Goal: Task Accomplishment & Management: Complete application form

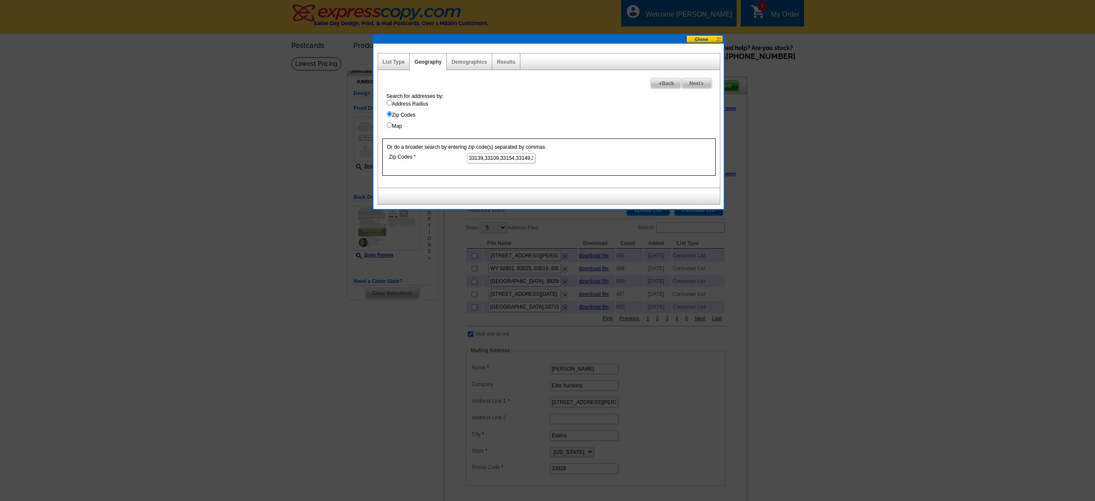
click at [494, 158] on input "33139,33109,33154,33149,33158,33146,33156,33131,33160" at bounding box center [501, 158] width 68 height 10
type input "33139, 33109, 33154, 33149, 33158, 33146, 33156, 33131, 33160, 33154, 33156, 33…"
click at [697, 84] on span "Next" at bounding box center [696, 83] width 29 height 10
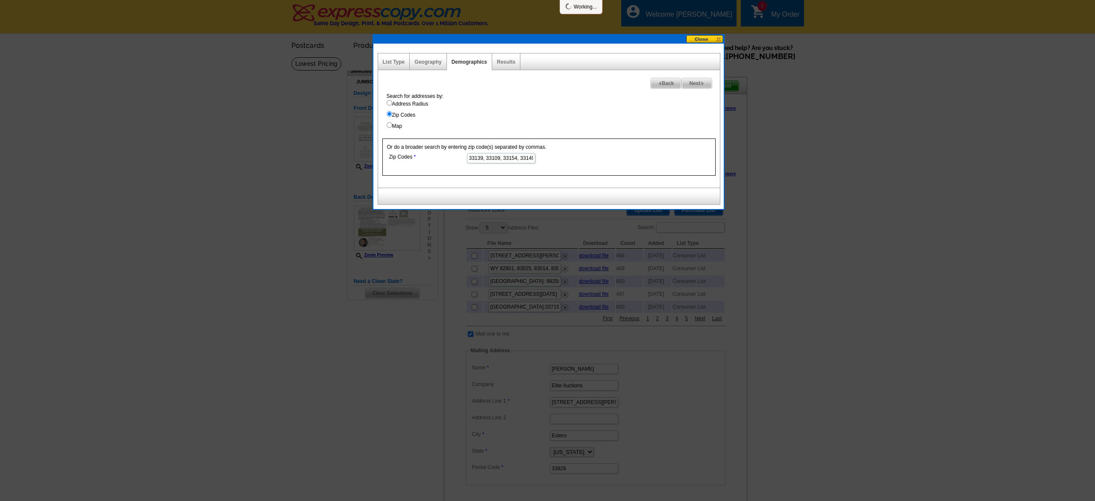
select select
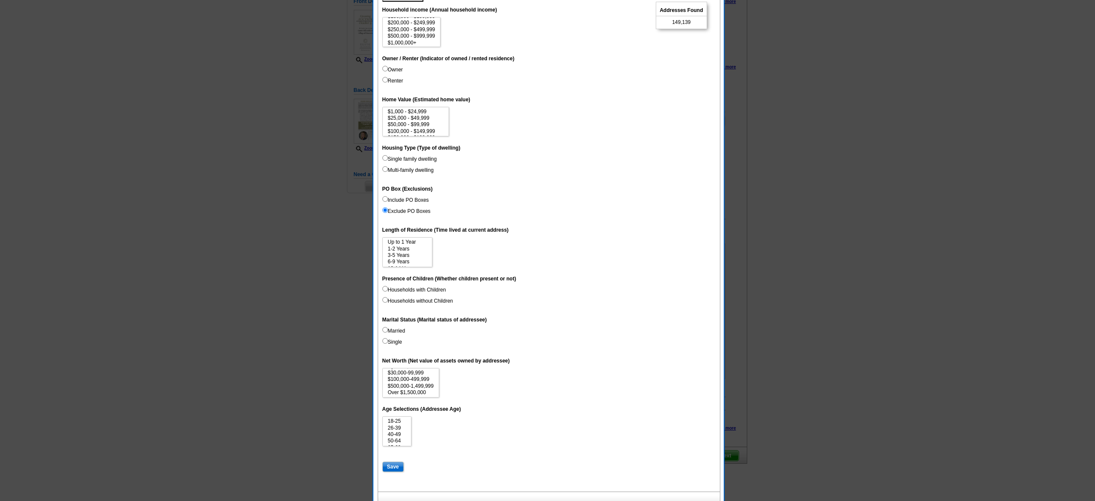
scroll to position [38, 0]
click at [415, 129] on option "$3,000,000+" at bounding box center [416, 132] width 58 height 6
select select "3000000"
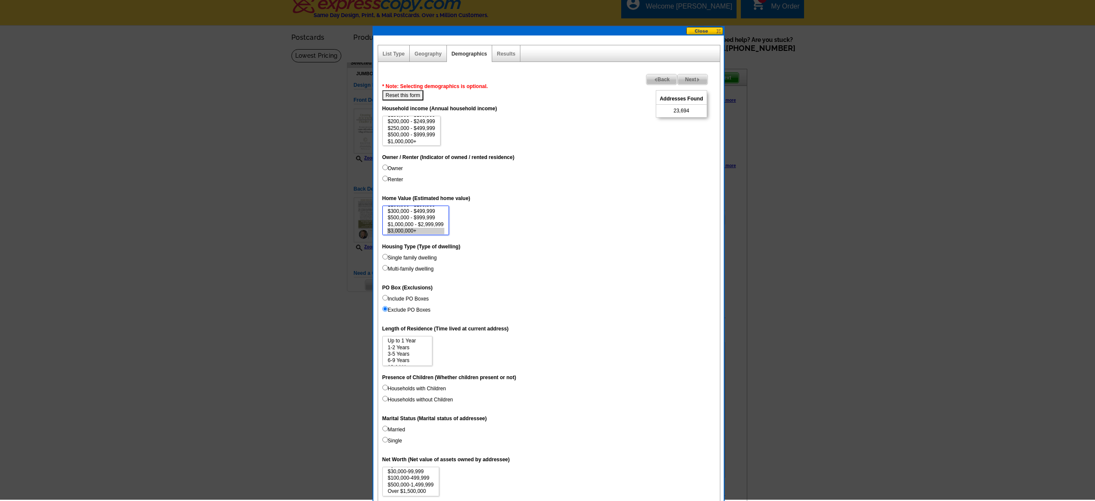
scroll to position [5, 0]
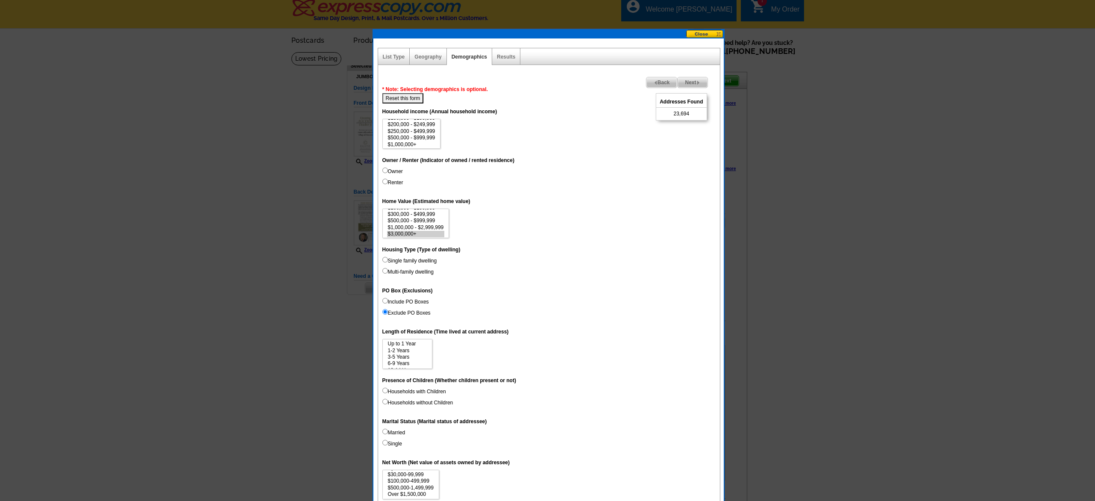
click at [480, 154] on dt "Owner / Renter (Indicator of owned / rented residence)" at bounding box center [548, 159] width 333 height 15
click at [416, 141] on option "$1,000,000+" at bounding box center [411, 144] width 49 height 6
select select "1000000"
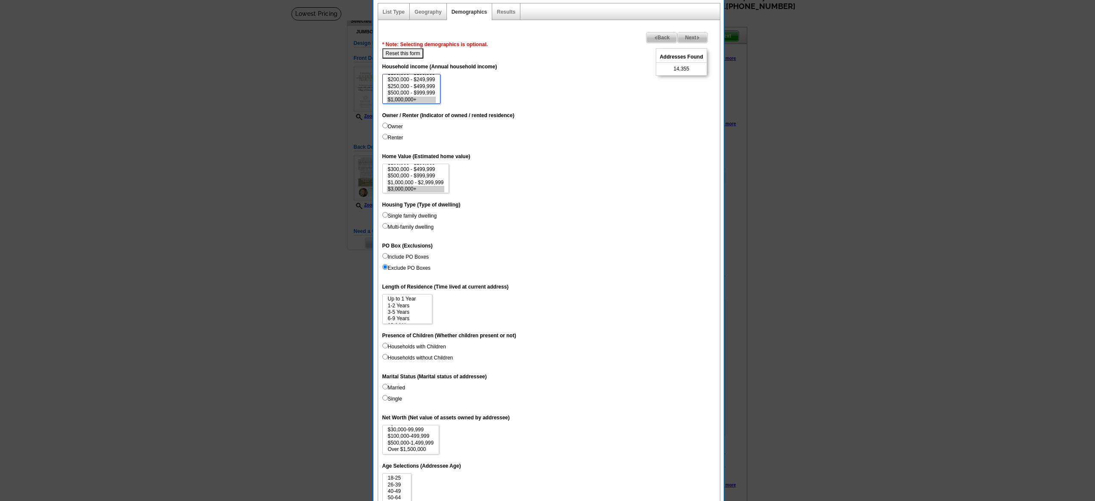
scroll to position [51, 0]
select select "1500000"
click at [414, 445] on option "Over $1,500,000" at bounding box center [410, 448] width 47 height 6
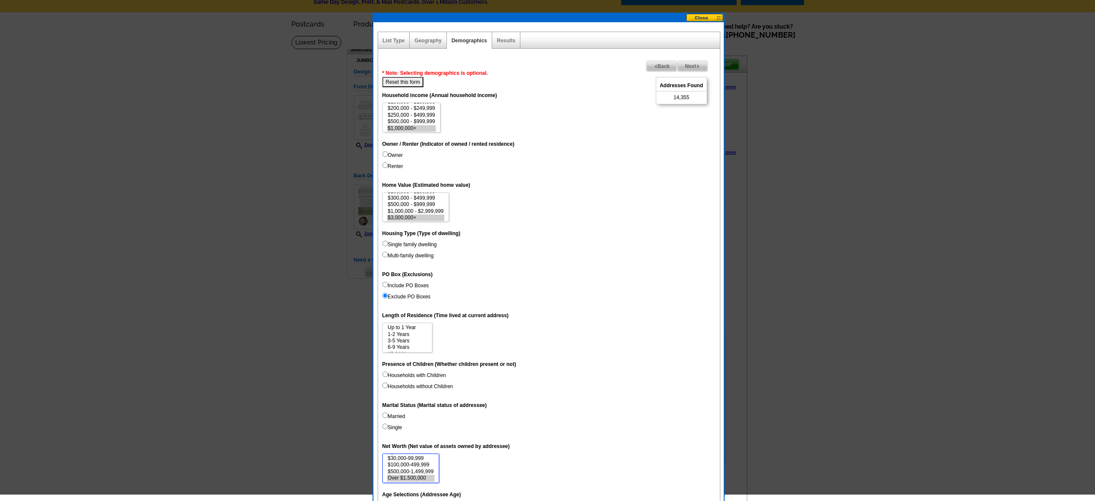
scroll to position [13, 0]
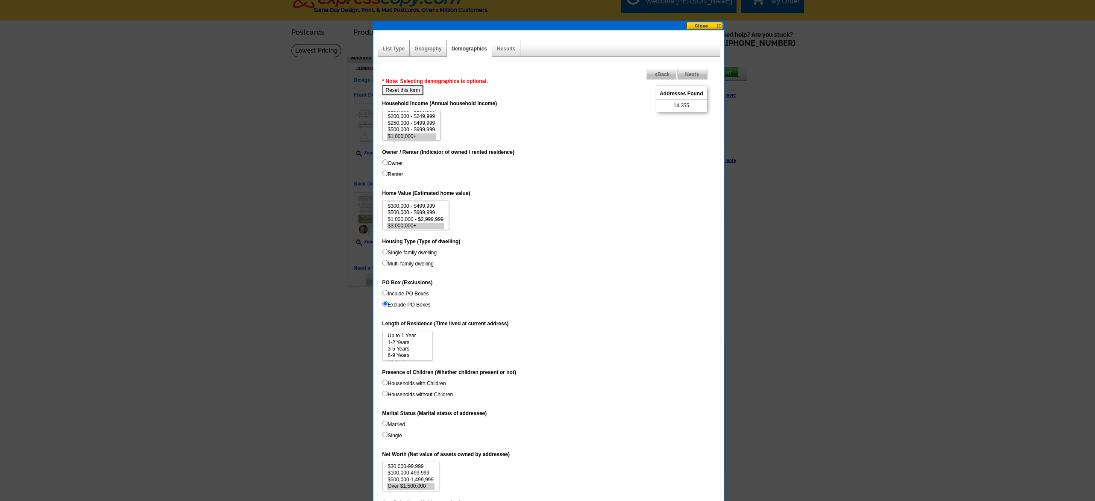
click at [654, 73] on span "Back" at bounding box center [661, 74] width 31 height 10
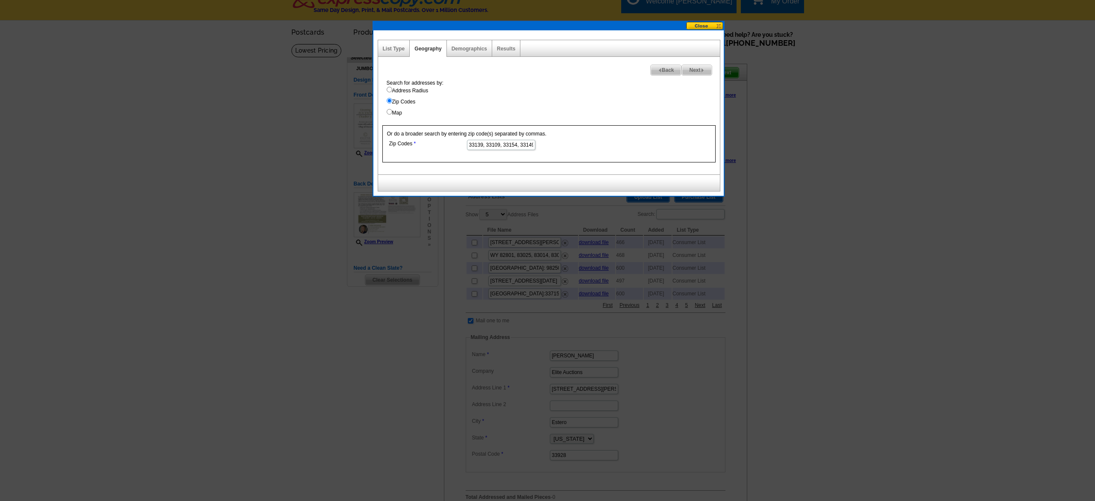
click at [505, 147] on input "33139, 33109, 33154, 33149, 33158, 33146, 33156, 33131, 33160, 33154, 33156, 33…" at bounding box center [501, 145] width 68 height 10
paste input "33154"
type input "33154"
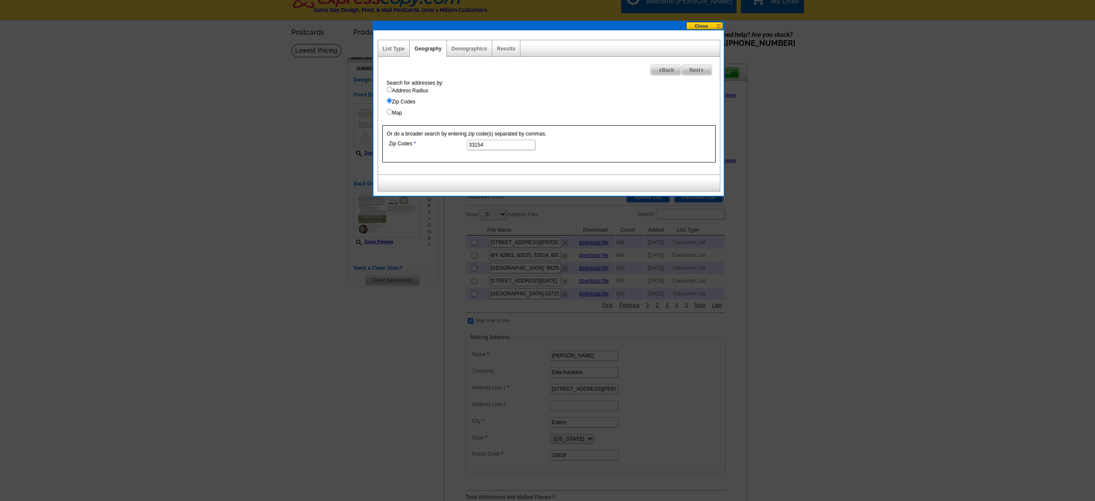
click at [701, 67] on span "Next" at bounding box center [696, 70] width 29 height 10
select select
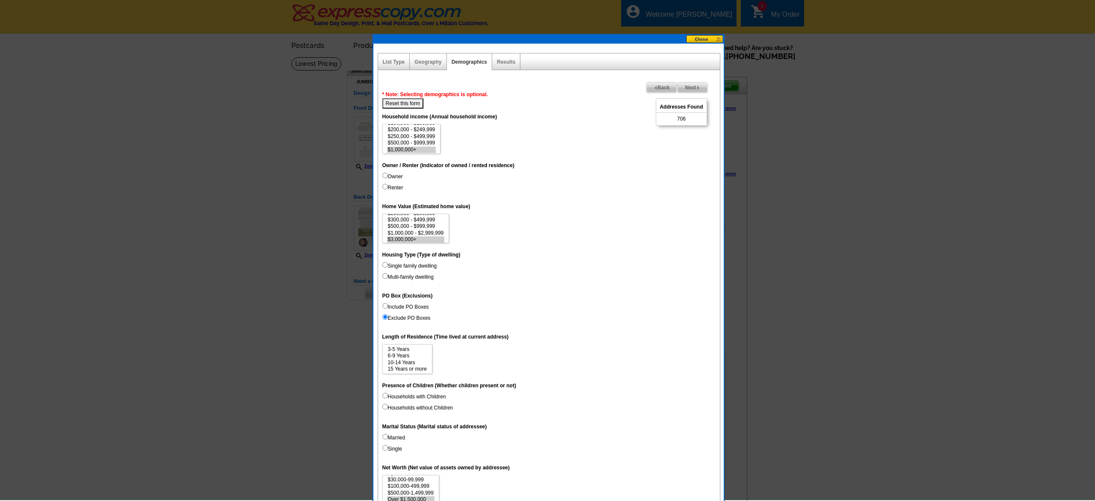
scroll to position [0, 0]
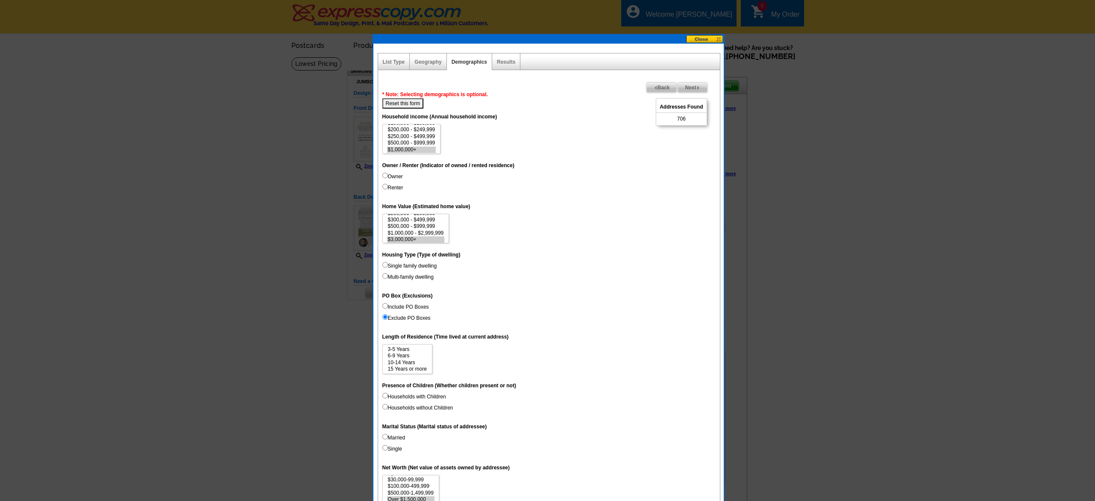
click at [654, 89] on img at bounding box center [656, 88] width 4 height 4
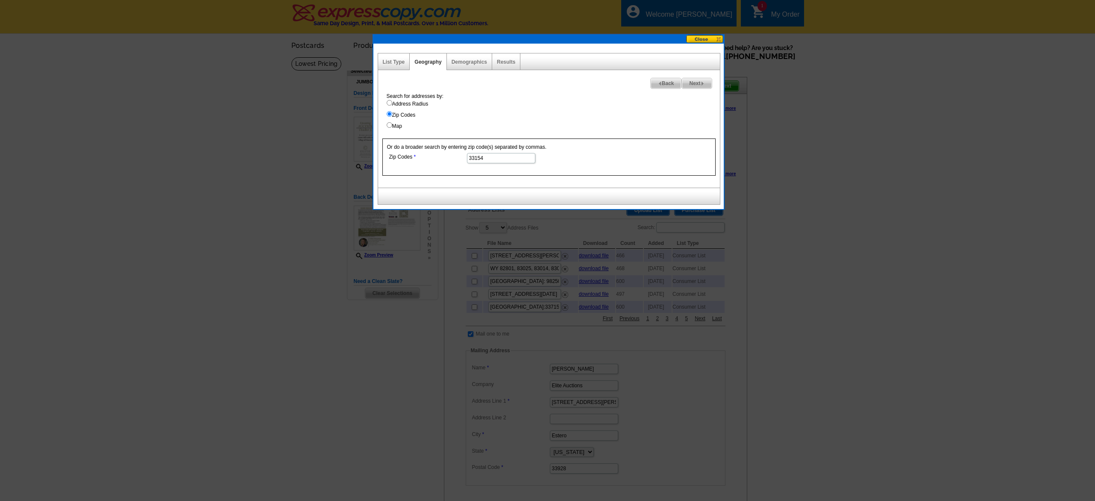
scroll to position [0, 0]
click at [486, 158] on input "33154" at bounding box center [501, 158] width 68 height 10
paste input "09"
type input "33109"
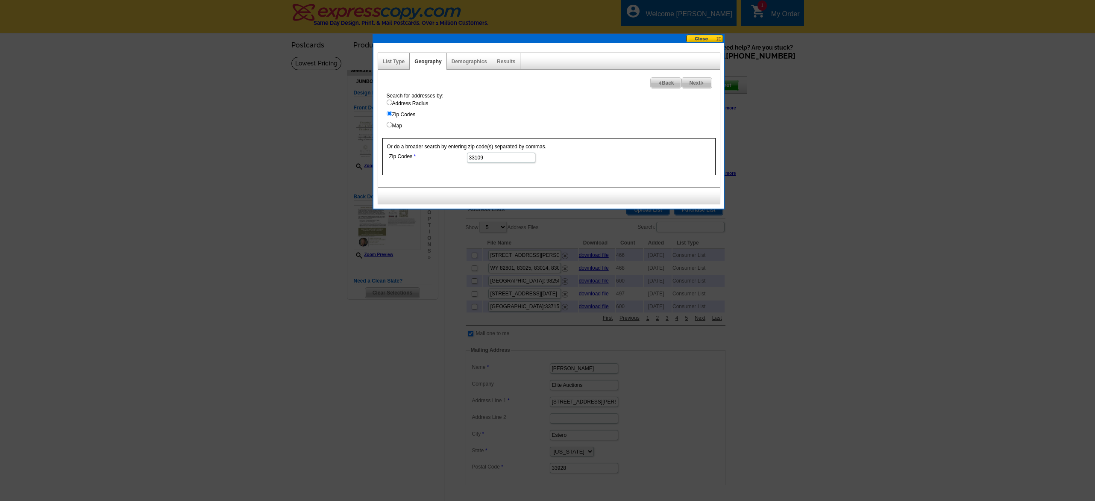
click at [699, 81] on span "Next" at bounding box center [696, 83] width 29 height 10
select select
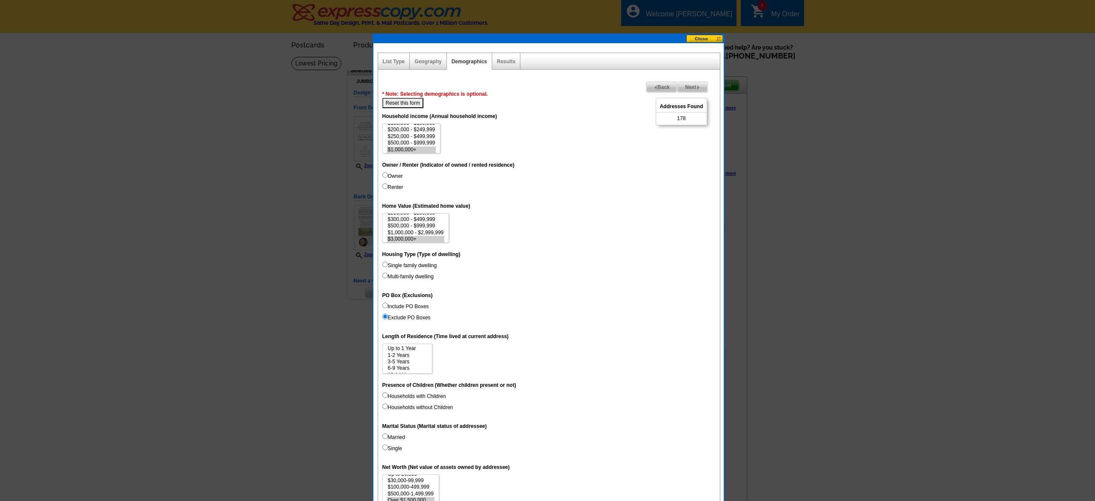
click at [659, 88] on span "Back" at bounding box center [661, 87] width 31 height 10
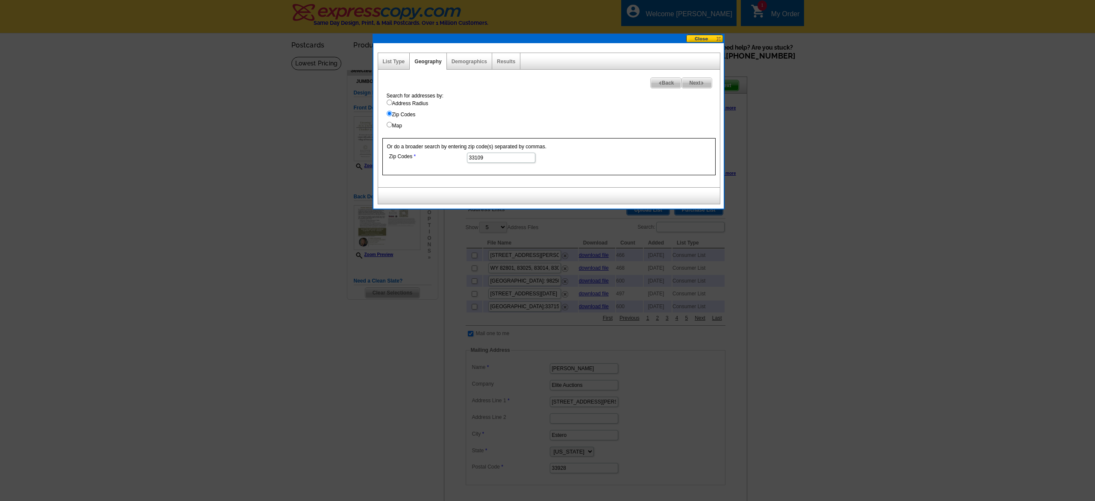
click at [698, 84] on span "Next" at bounding box center [696, 83] width 29 height 10
select select
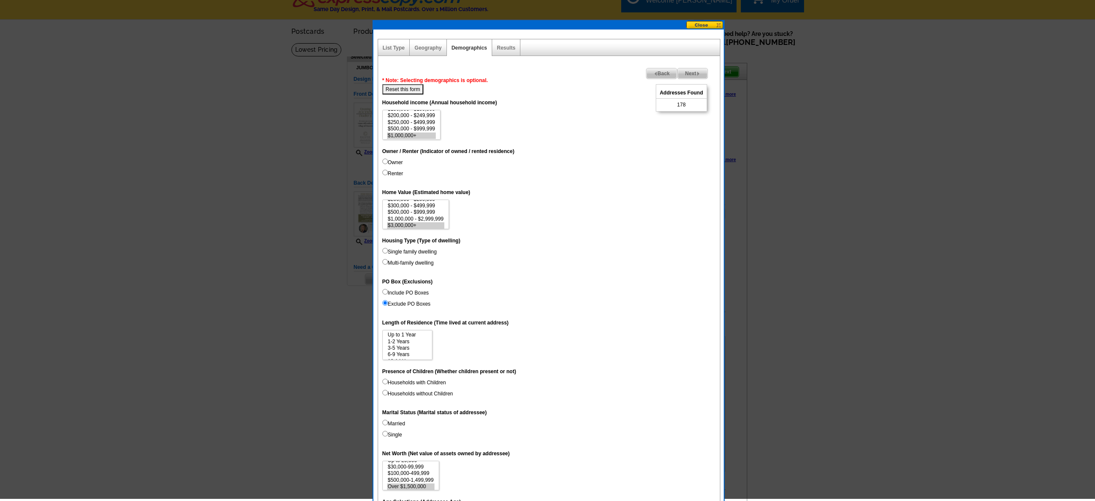
scroll to position [15, 0]
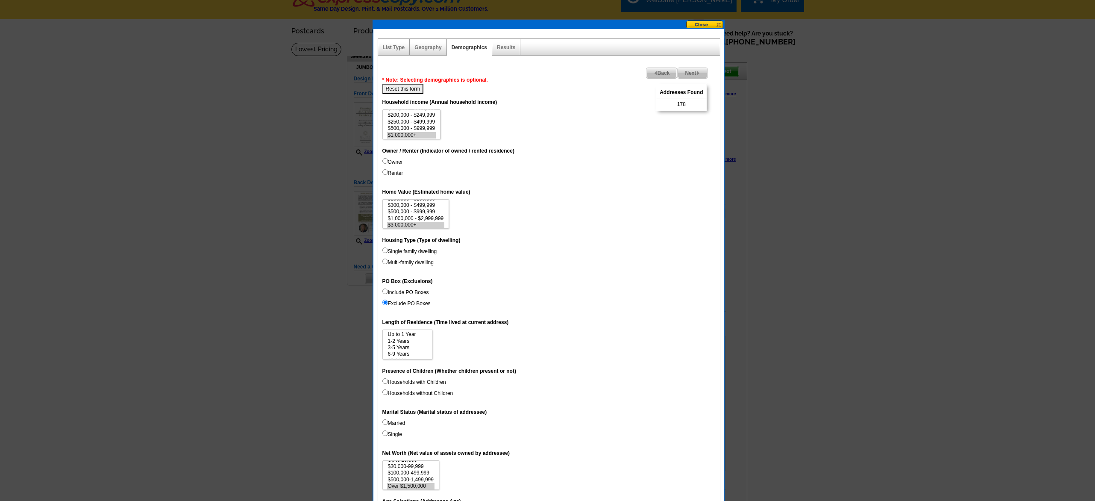
click at [664, 73] on span "Back" at bounding box center [661, 73] width 31 height 10
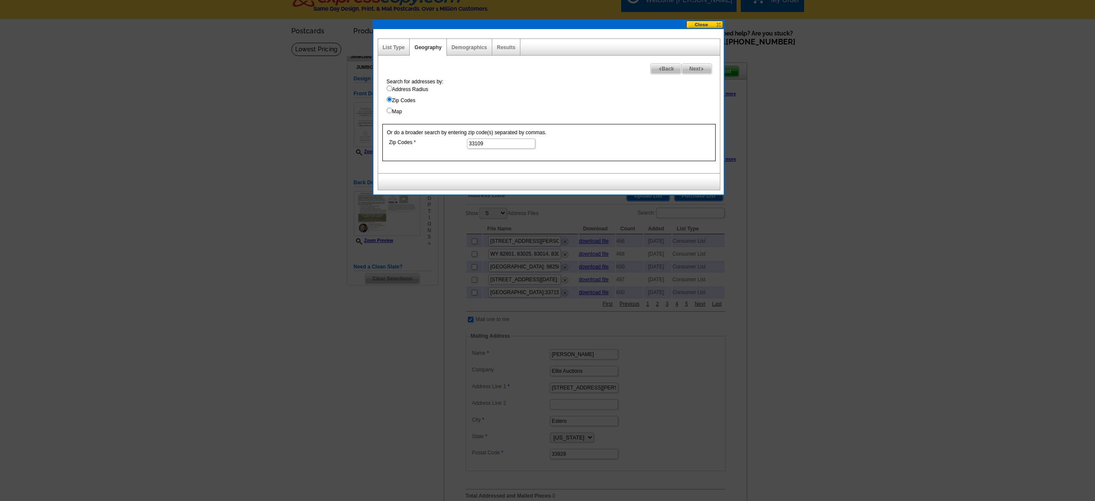
click at [500, 144] on input "33109" at bounding box center [501, 143] width 68 height 10
paste input "3"
type input "33139"
click at [702, 67] on img at bounding box center [703, 69] width 4 height 4
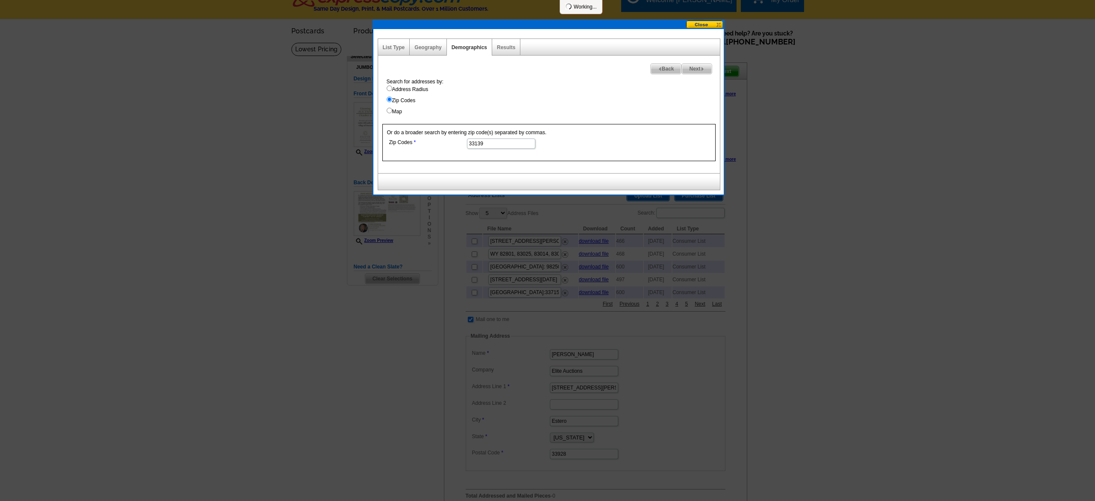
select select
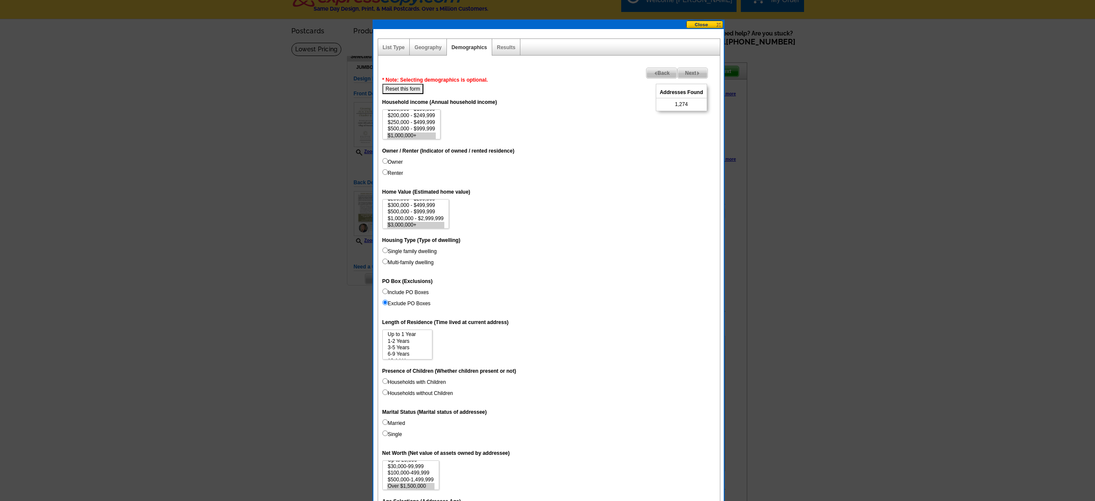
click at [685, 103] on span "1,274" at bounding box center [681, 104] width 13 height 8
copy span "1,274"
click at [657, 71] on span "Back" at bounding box center [661, 73] width 31 height 10
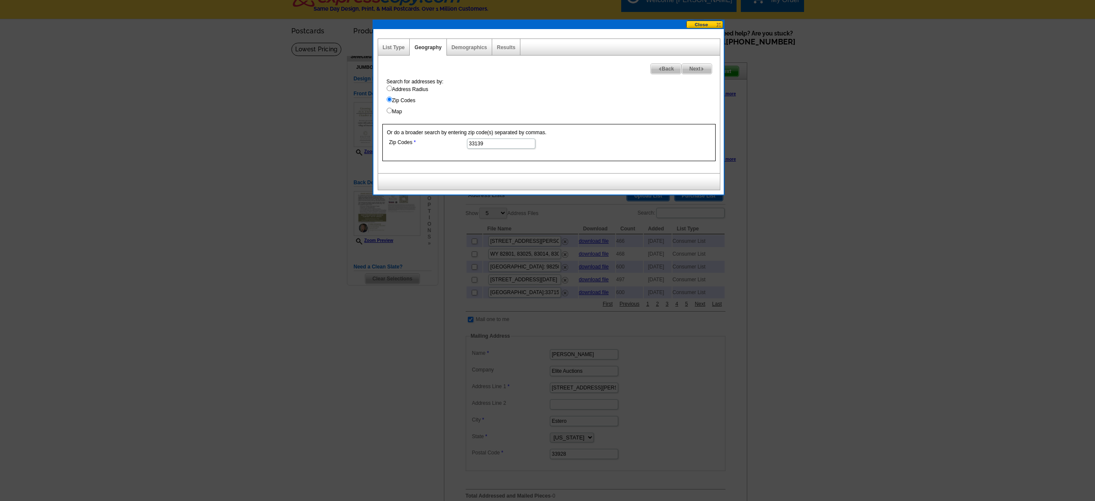
click at [479, 142] on input "33139" at bounding box center [501, 143] width 68 height 10
paste input "54"
type input "33154"
click at [692, 66] on span "Next" at bounding box center [696, 69] width 29 height 10
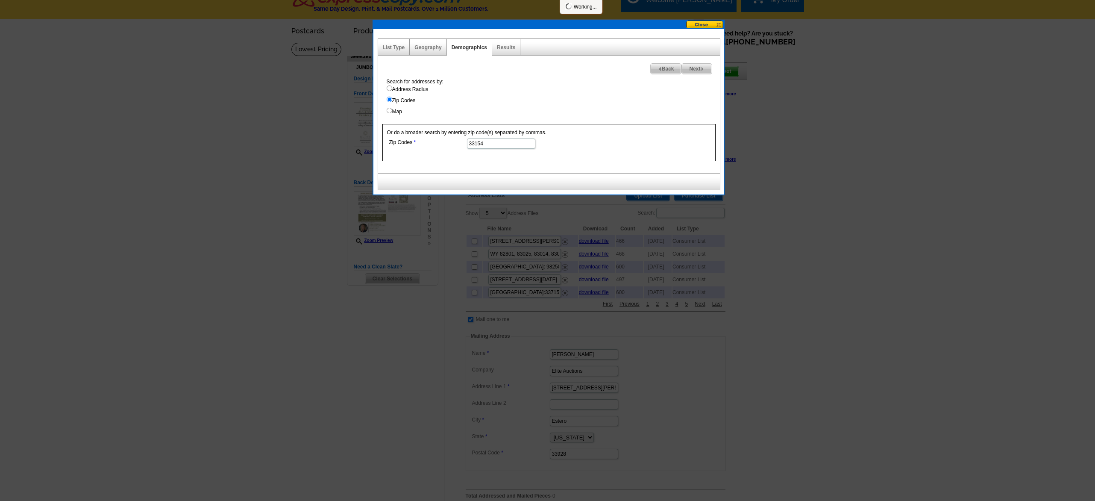
select select
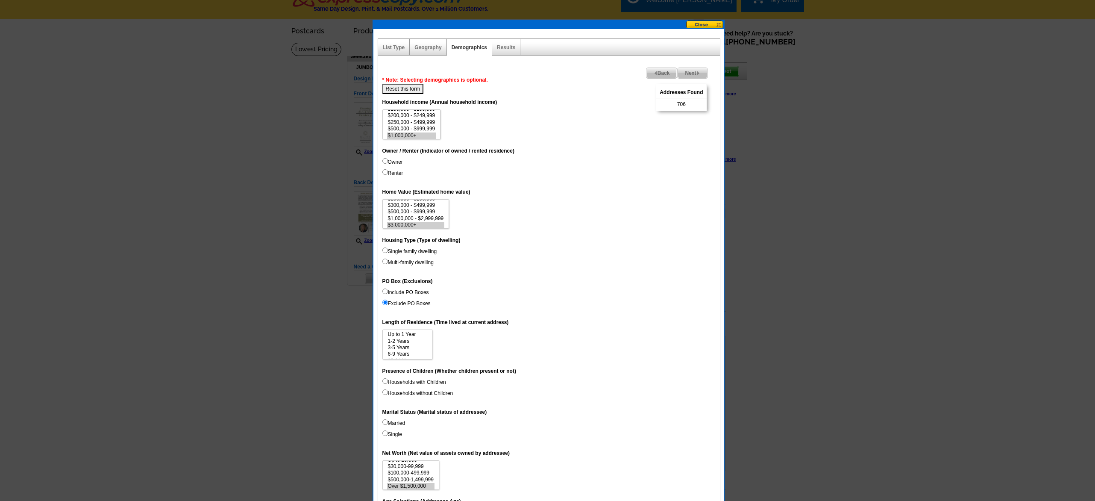
click at [680, 104] on span "706" at bounding box center [681, 104] width 9 height 8
copy span "706"
click at [654, 73] on img at bounding box center [656, 73] width 4 height 4
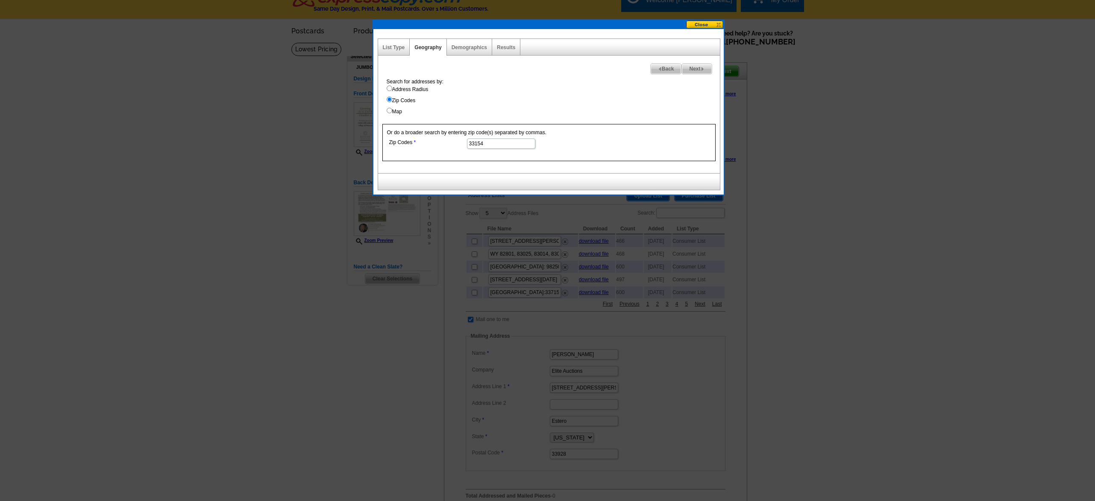
click at [490, 145] on input "33154" at bounding box center [501, 143] width 68 height 10
paste input "49"
type input "33149"
click at [695, 67] on span "Next" at bounding box center [696, 69] width 29 height 10
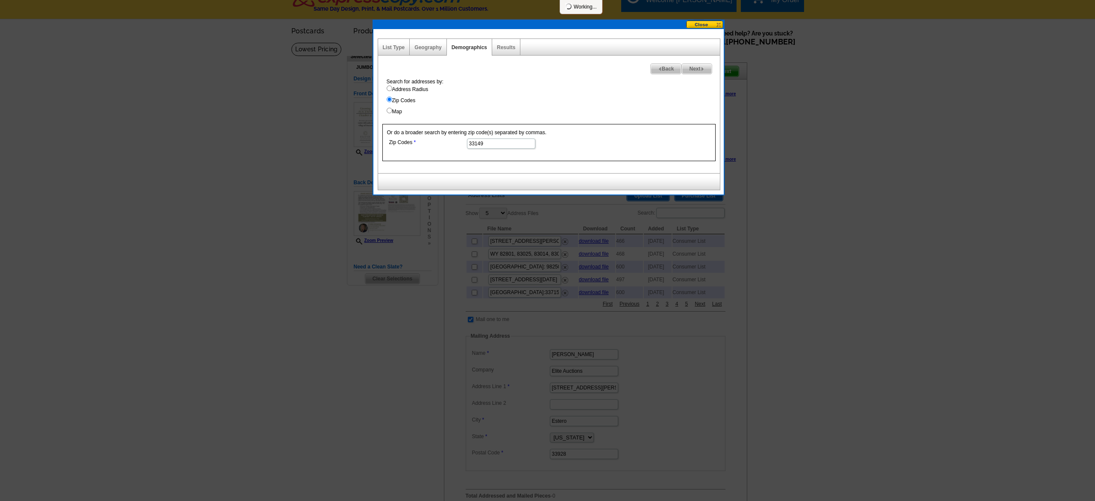
select select
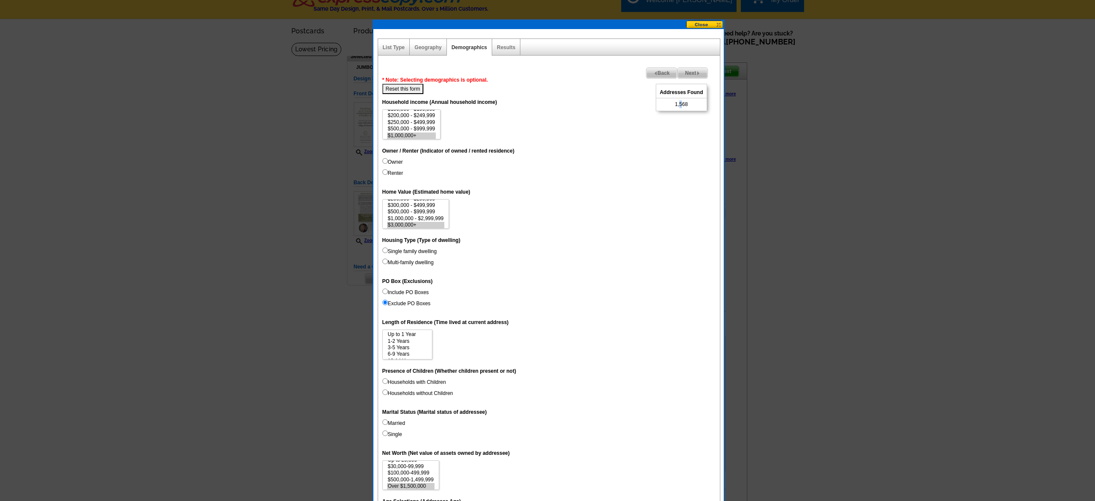
click at [680, 103] on span "1,568" at bounding box center [681, 104] width 13 height 8
click at [681, 103] on span "1,568" at bounding box center [681, 104] width 13 height 8
copy span "1,568"
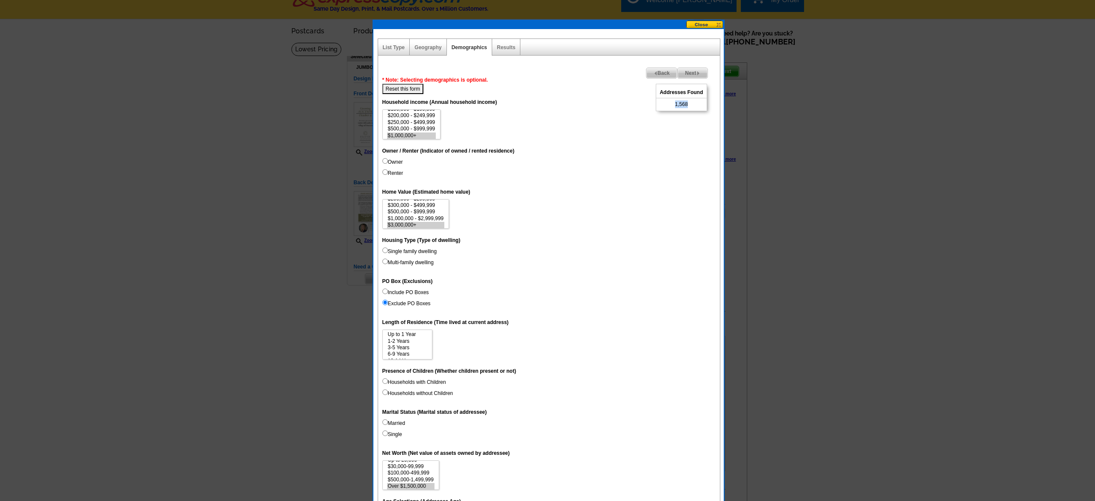
click at [657, 70] on span "Back" at bounding box center [661, 73] width 31 height 10
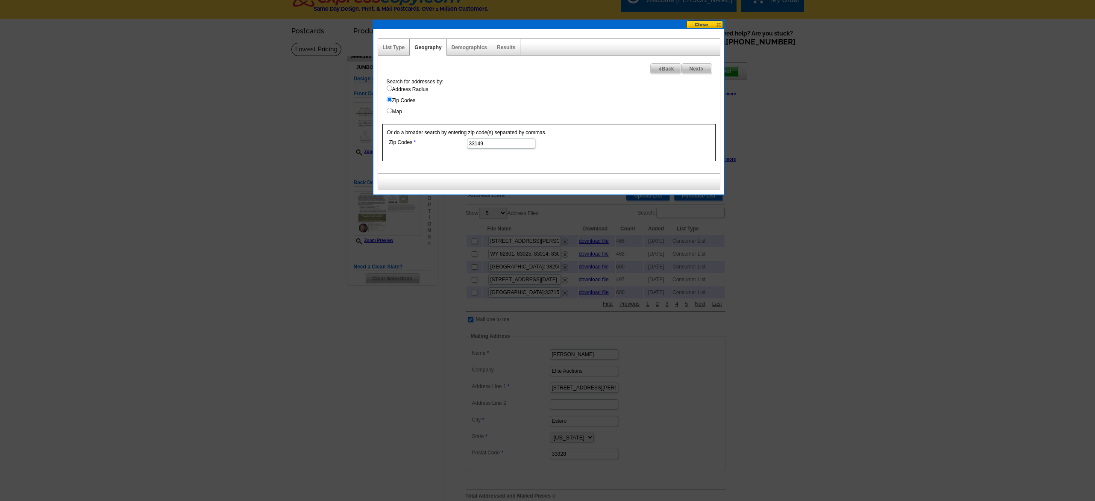
click at [488, 144] on input "33149" at bounding box center [501, 143] width 68 height 10
paste input "58"
type input "33158"
click at [702, 68] on img at bounding box center [703, 69] width 4 height 4
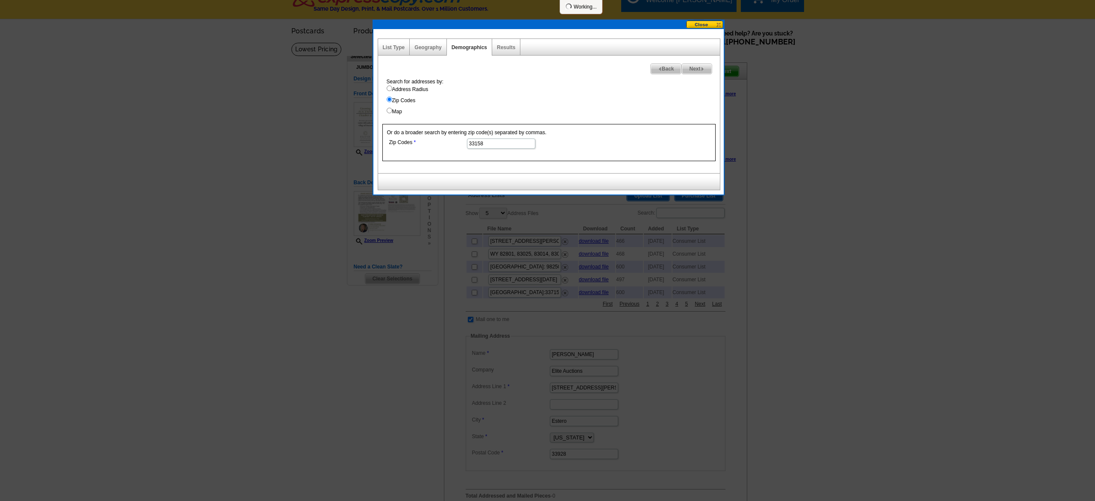
select select
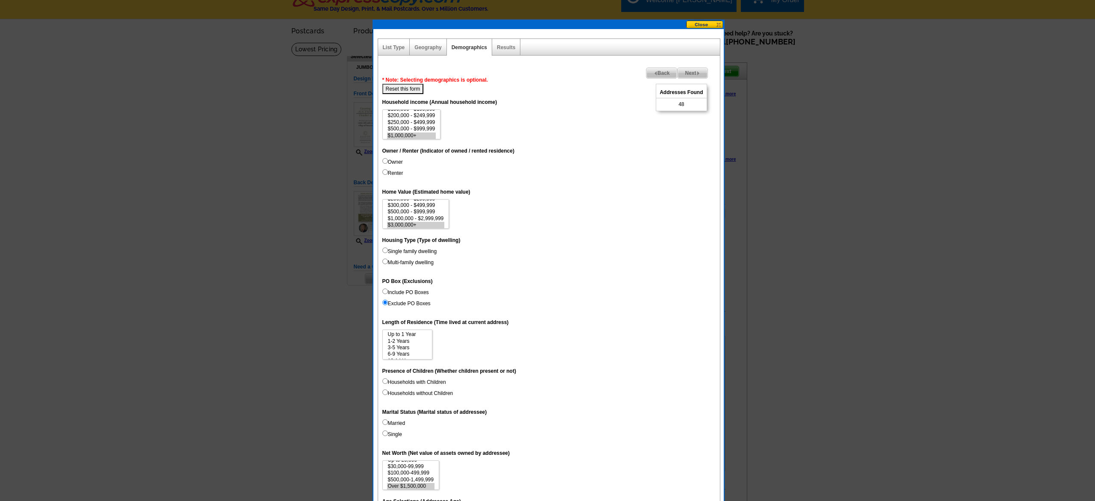
click at [680, 105] on span "48" at bounding box center [681, 104] width 6 height 8
copy span "48"
click at [666, 74] on span "Back" at bounding box center [661, 73] width 31 height 10
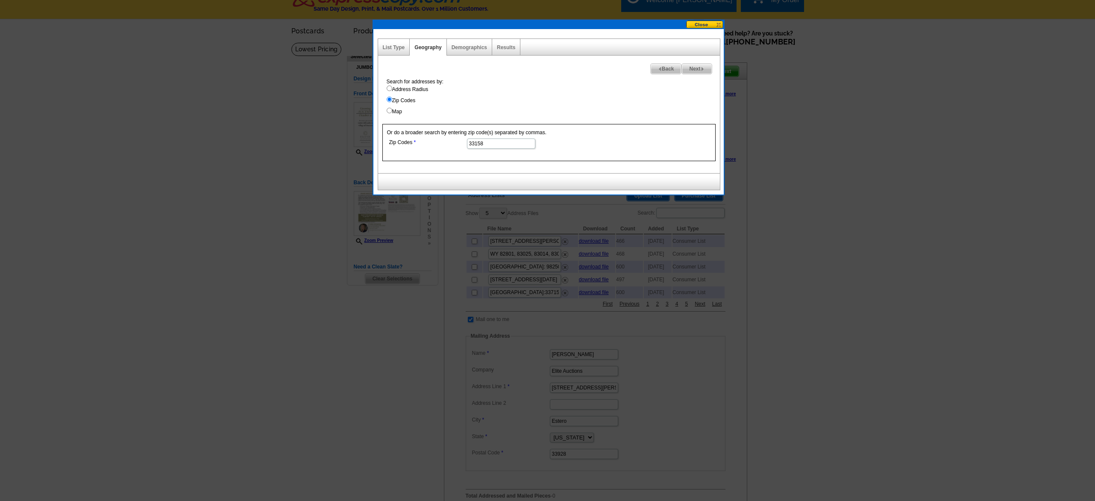
click at [496, 144] on input "33158" at bounding box center [501, 143] width 68 height 10
paste input "46"
type input "33146"
drag, startPoint x: 695, startPoint y: 70, endPoint x: 683, endPoint y: 75, distance: 12.6
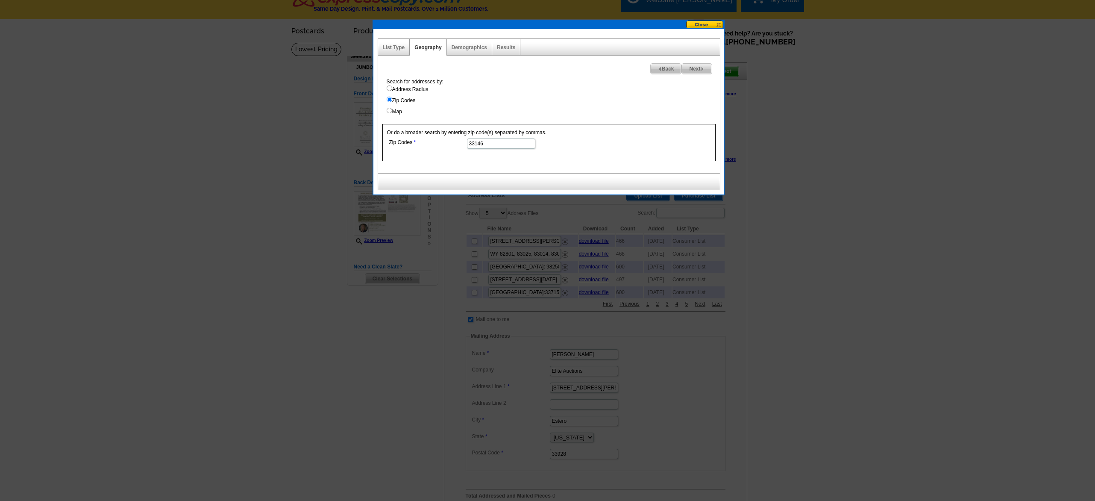
click at [695, 70] on span "Next" at bounding box center [696, 69] width 29 height 10
select select
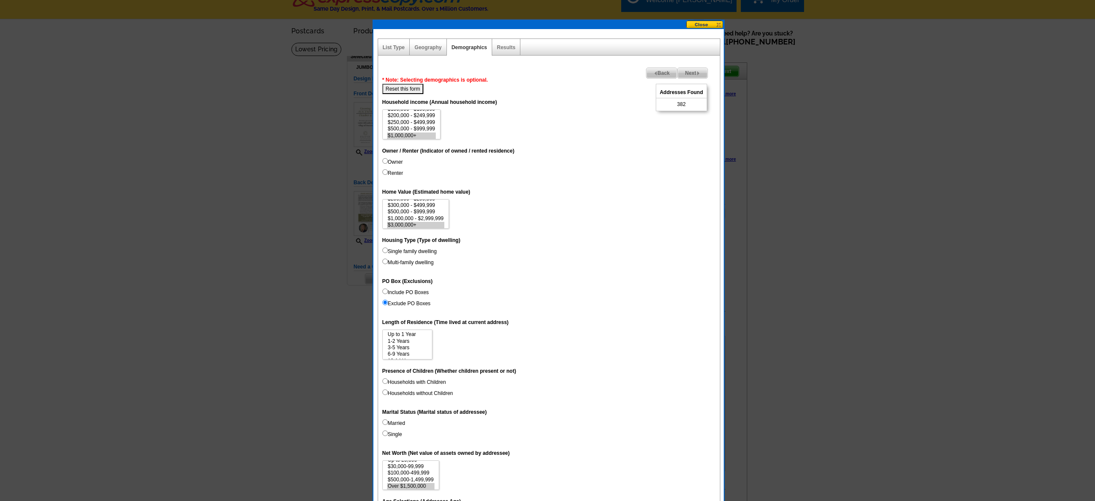
click at [680, 103] on span "382" at bounding box center [681, 104] width 9 height 8
copy span "382"
click at [664, 73] on span "Back" at bounding box center [661, 73] width 31 height 10
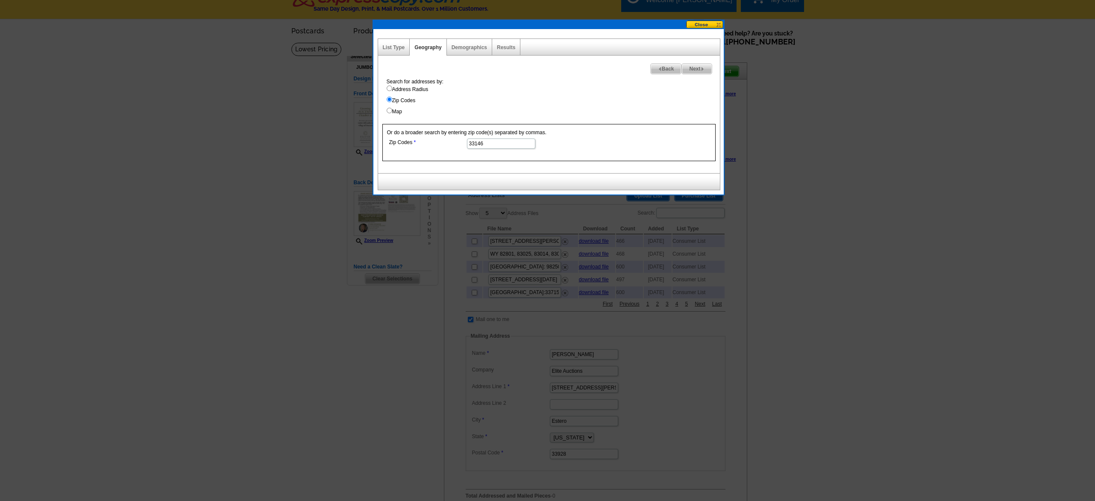
click at [495, 142] on input "33146" at bounding box center [501, 143] width 68 height 10
paste input "5"
type input "33156"
click at [704, 67] on span "Next" at bounding box center [696, 69] width 29 height 10
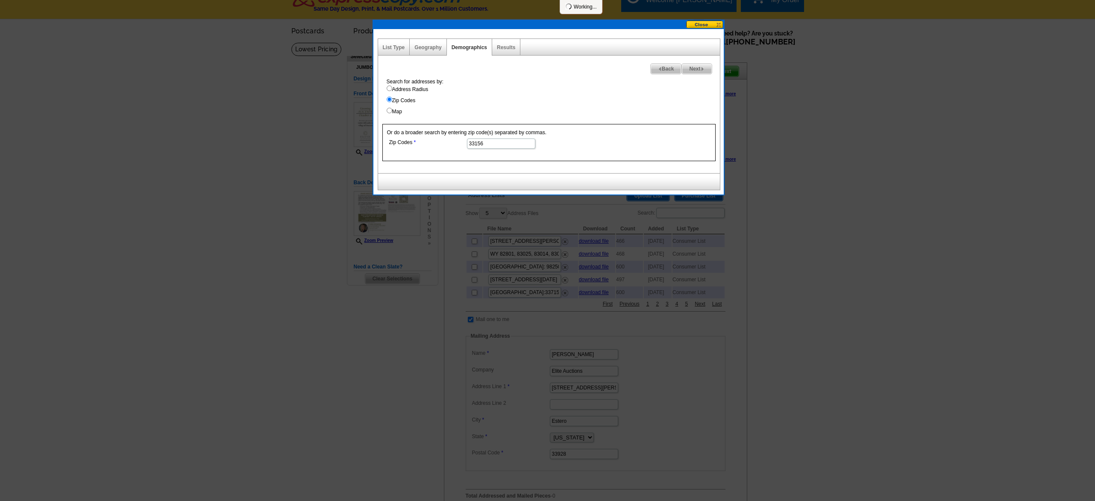
select select
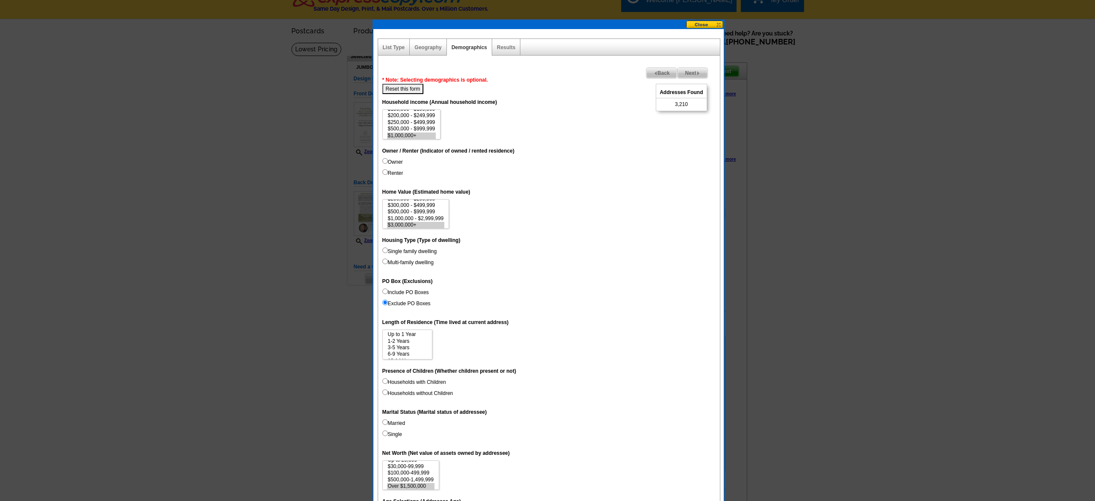
click at [683, 103] on span "3,210" at bounding box center [681, 104] width 13 height 8
copy span "3,210"
click at [663, 73] on span "Back" at bounding box center [661, 73] width 31 height 10
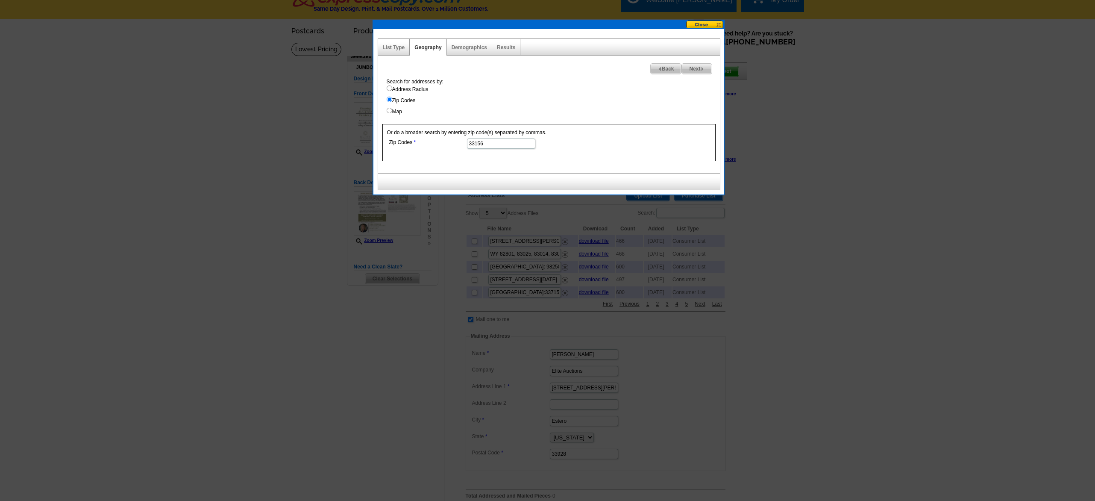
click at [485, 144] on input "33156" at bounding box center [501, 143] width 68 height 10
paste input "31"
type input "33131"
click at [692, 69] on span "Next" at bounding box center [696, 69] width 29 height 10
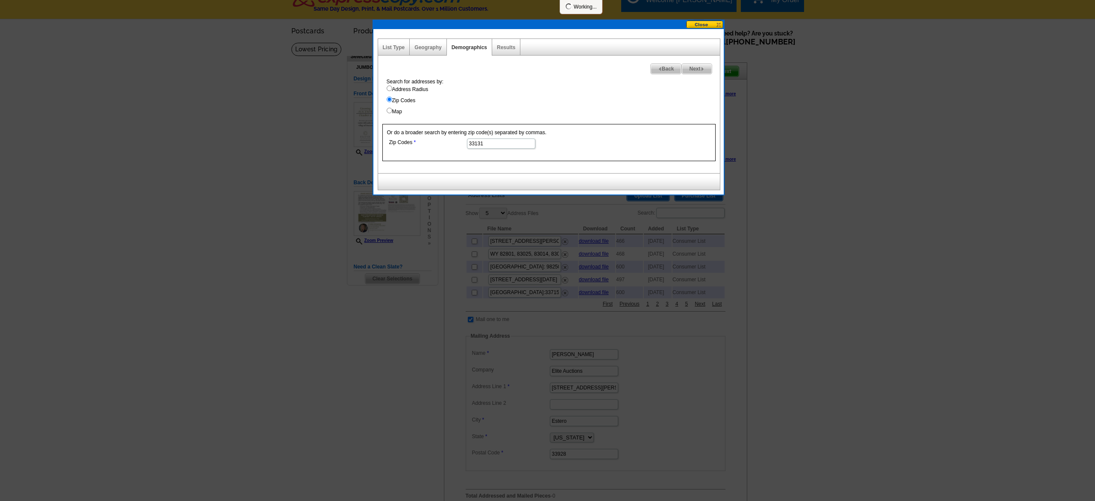
select select
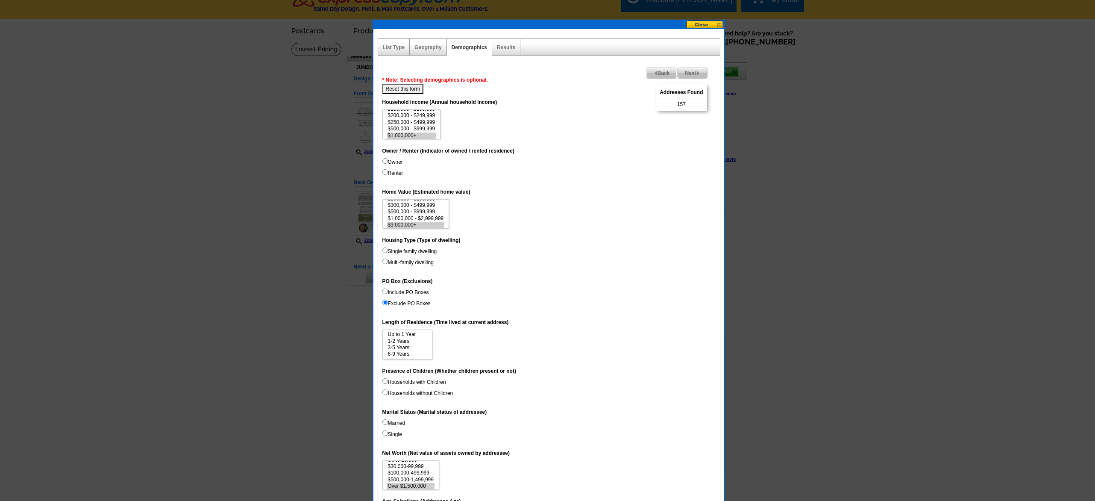
click at [681, 104] on span "157" at bounding box center [681, 104] width 9 height 8
copy span "157"
click at [663, 73] on span "Back" at bounding box center [661, 73] width 31 height 10
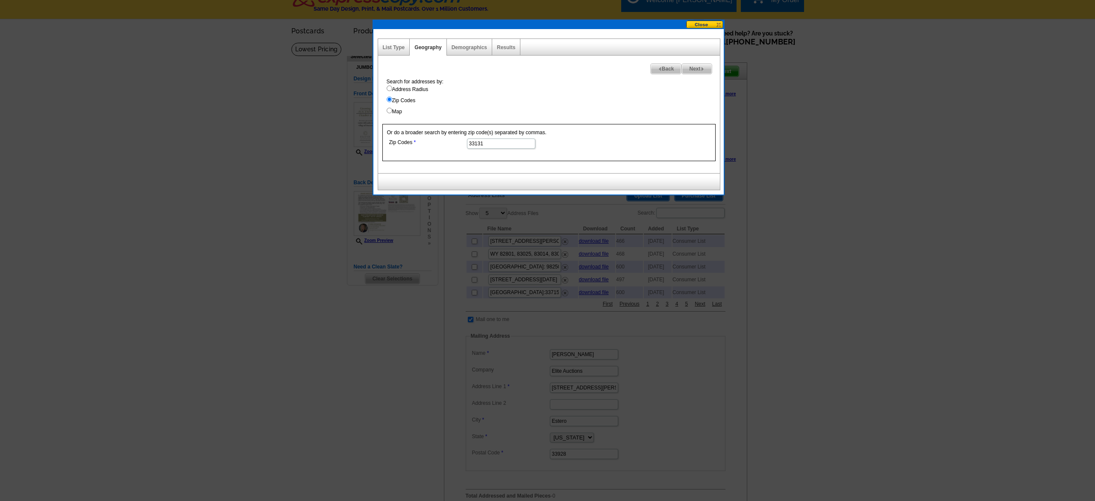
click at [496, 140] on input "33131" at bounding box center [501, 143] width 68 height 10
paste input "60"
type input "33160"
click at [698, 69] on span "Next" at bounding box center [696, 69] width 29 height 10
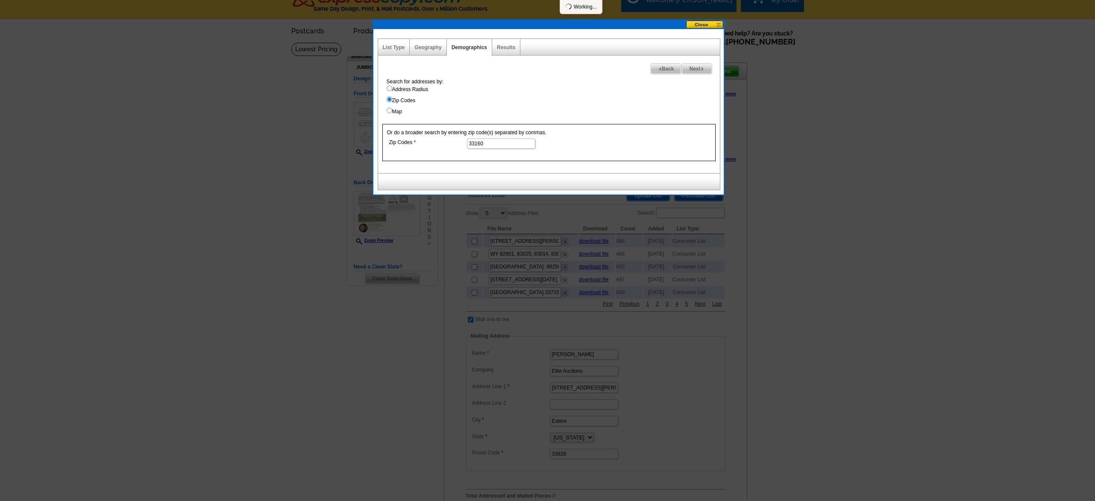
select select
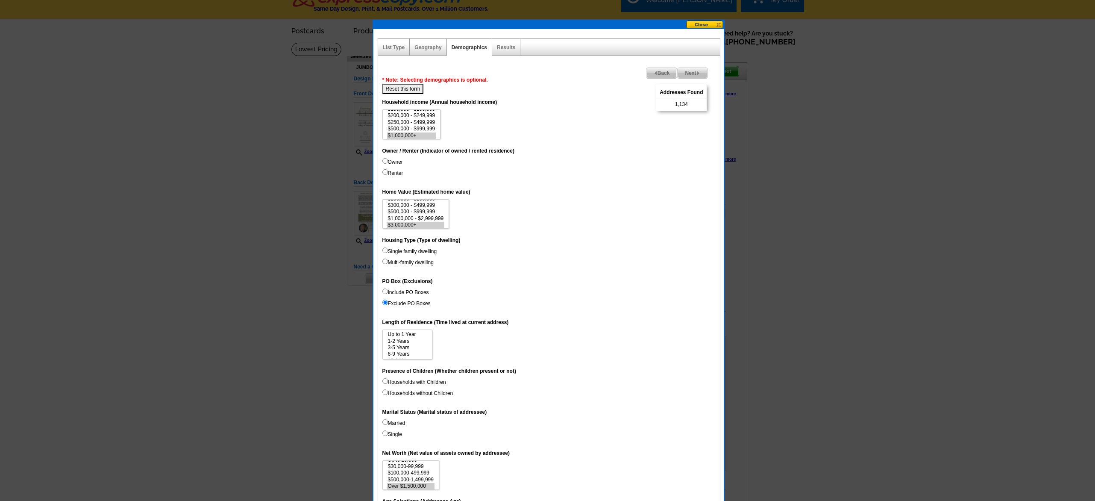
click at [683, 104] on span "1,134" at bounding box center [681, 104] width 13 height 8
copy span "1,134"
click at [654, 70] on span "Back" at bounding box center [661, 73] width 31 height 10
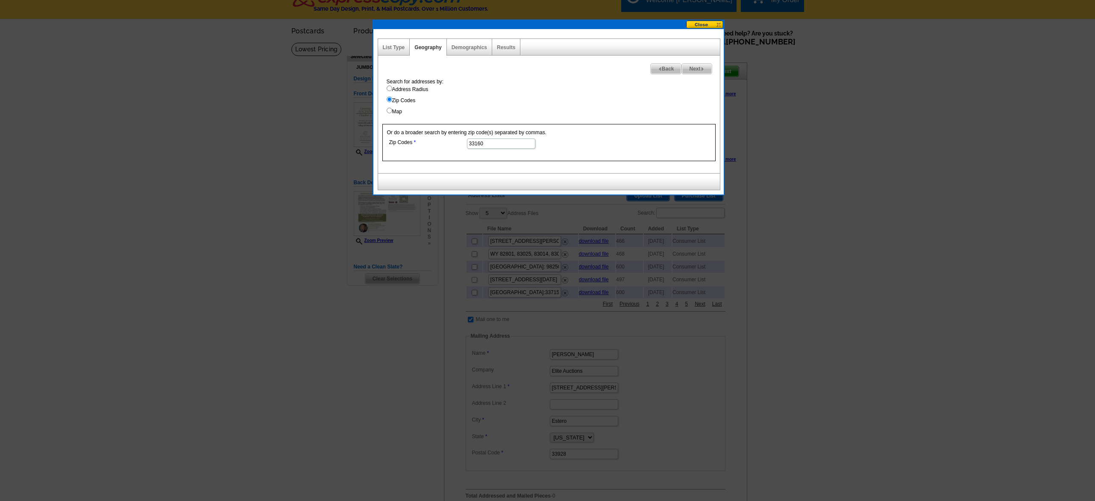
click at [479, 143] on input "33160" at bounding box center [501, 143] width 68 height 10
paste input "54"
type input "33154"
click at [698, 67] on span "Next" at bounding box center [696, 69] width 29 height 10
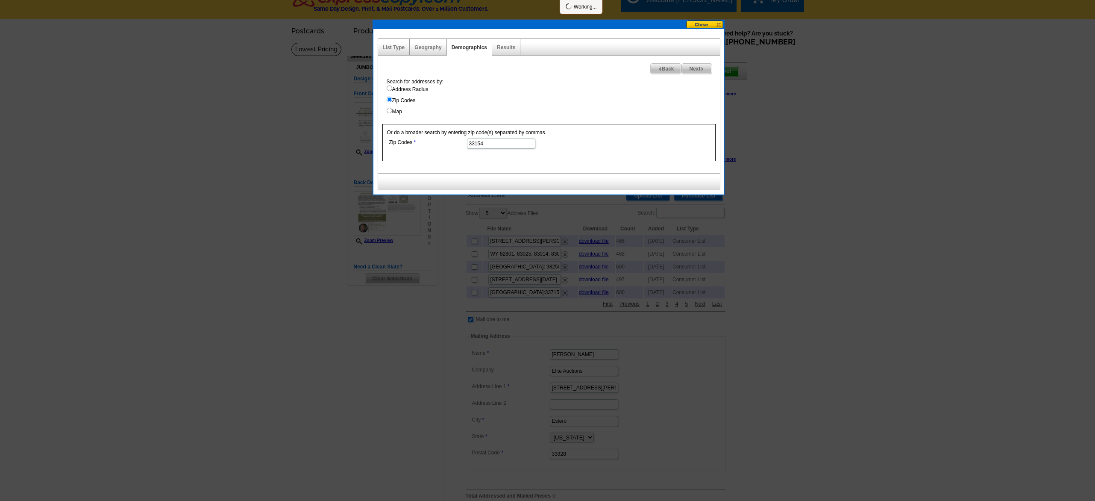
select select
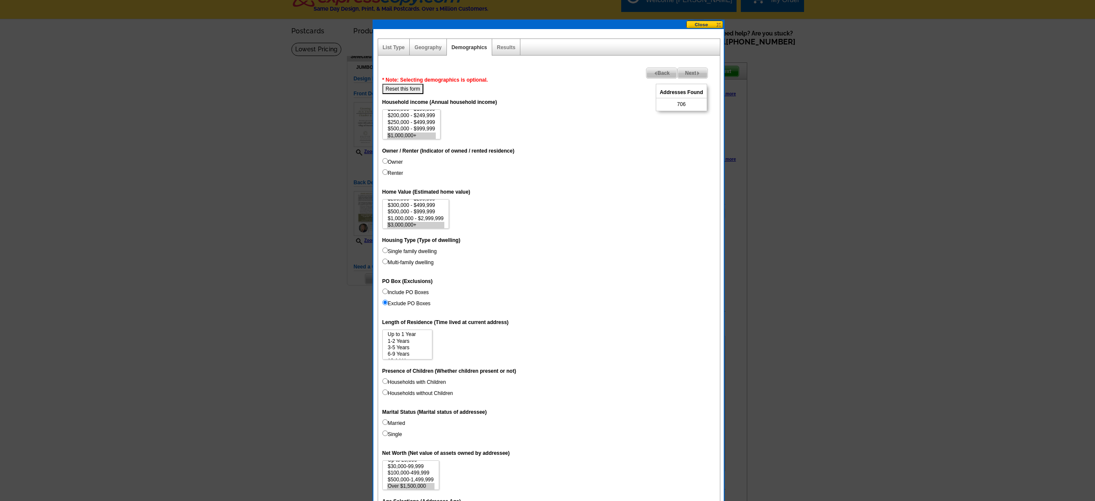
click at [679, 104] on span "706" at bounding box center [681, 104] width 9 height 8
copy span "706"
click at [656, 72] on span "Back" at bounding box center [661, 73] width 31 height 10
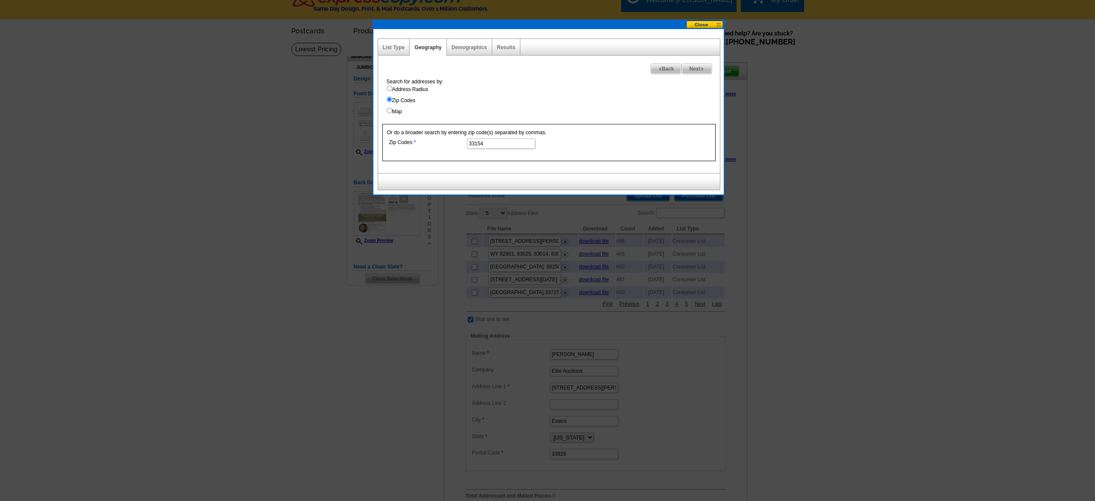
click at [490, 142] on input "33154" at bounding box center [501, 143] width 68 height 10
paste input "6"
type input "33156"
click at [695, 70] on span "Next" at bounding box center [696, 69] width 29 height 10
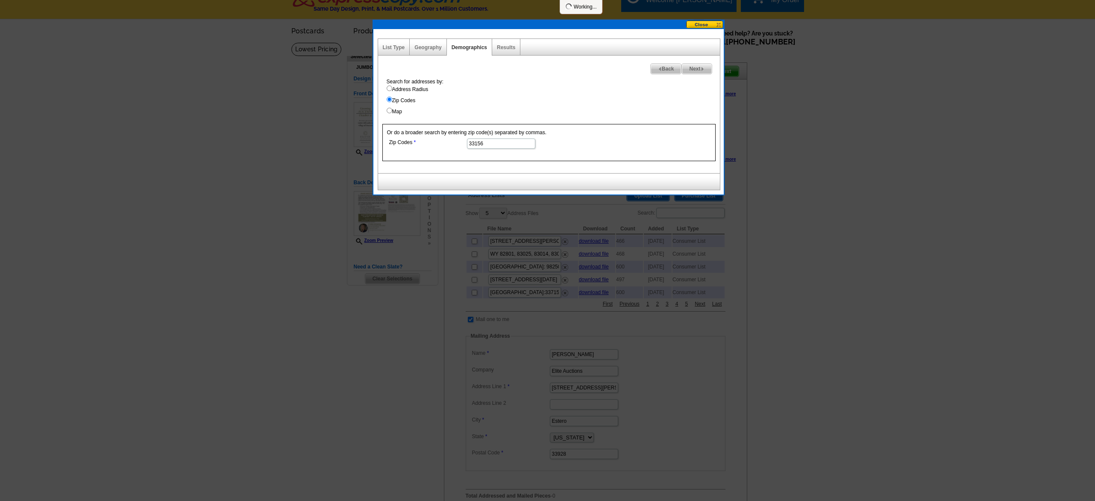
select select
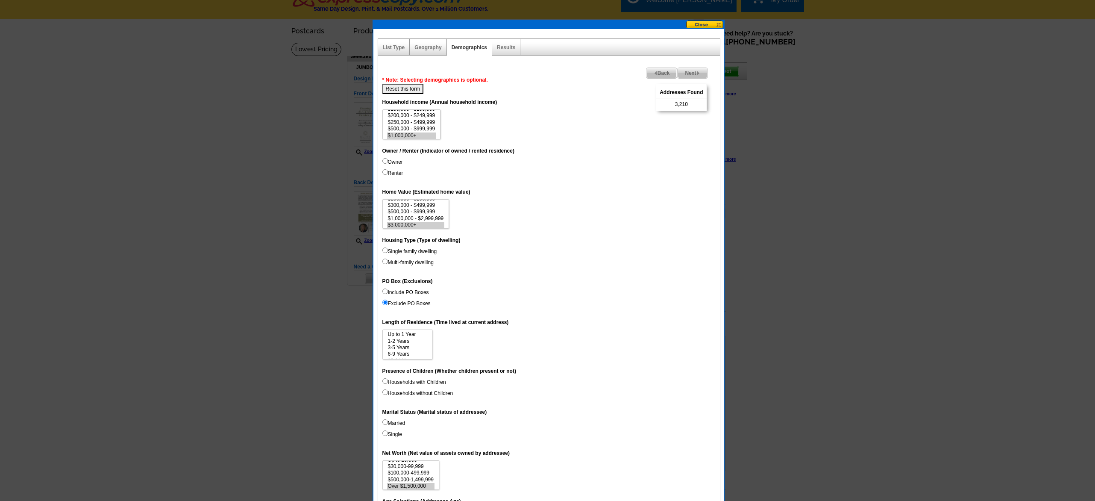
click at [679, 104] on span "3,210" at bounding box center [681, 104] width 13 height 8
copy span "3,210"
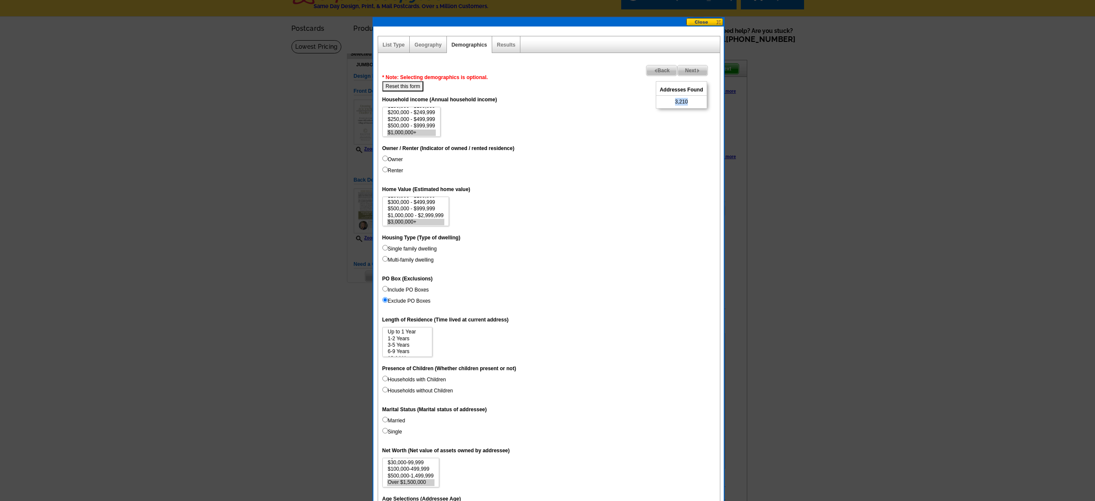
click at [654, 71] on span "Back" at bounding box center [661, 70] width 31 height 10
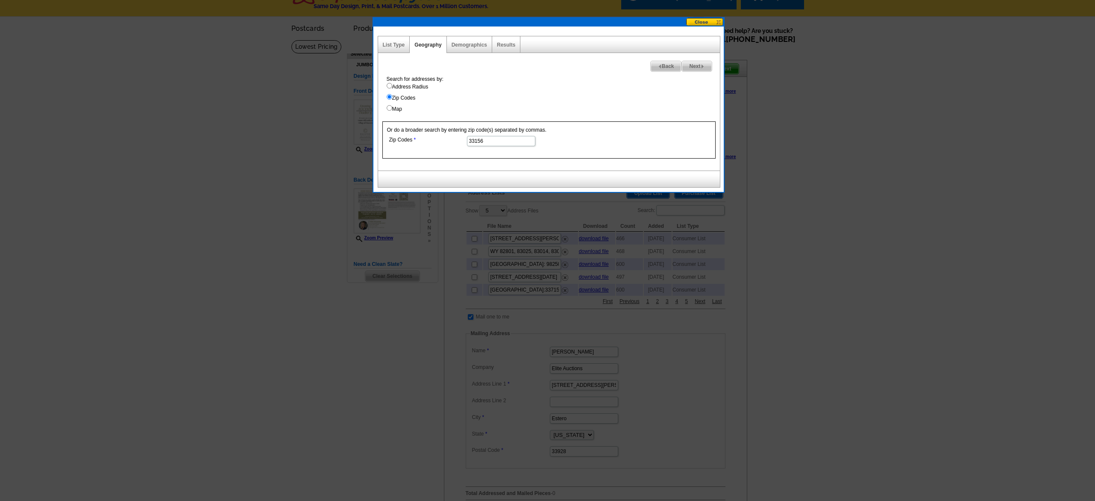
click at [480, 140] on input "33156" at bounding box center [501, 141] width 68 height 10
paste input "33"
type input "33133"
click at [695, 69] on span "Next" at bounding box center [696, 66] width 29 height 10
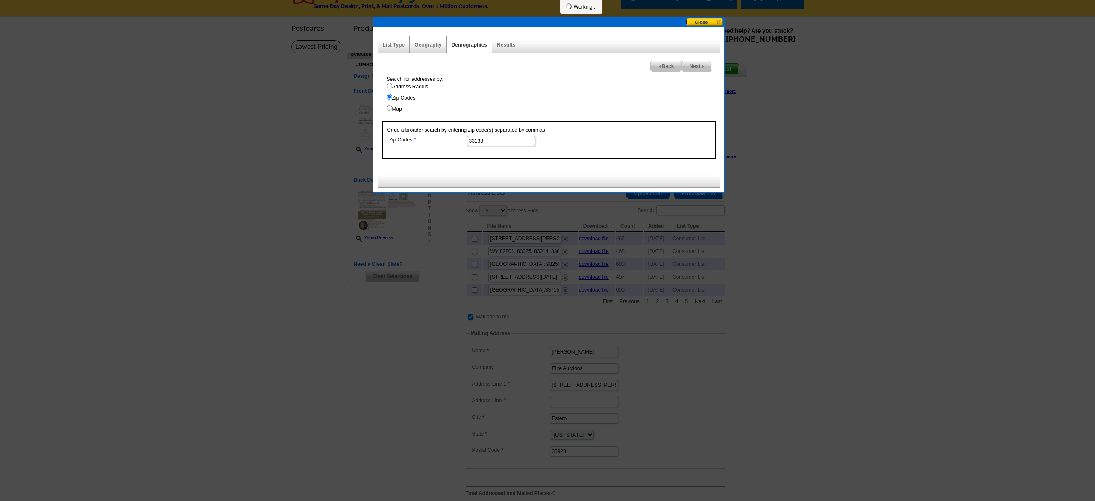
select select
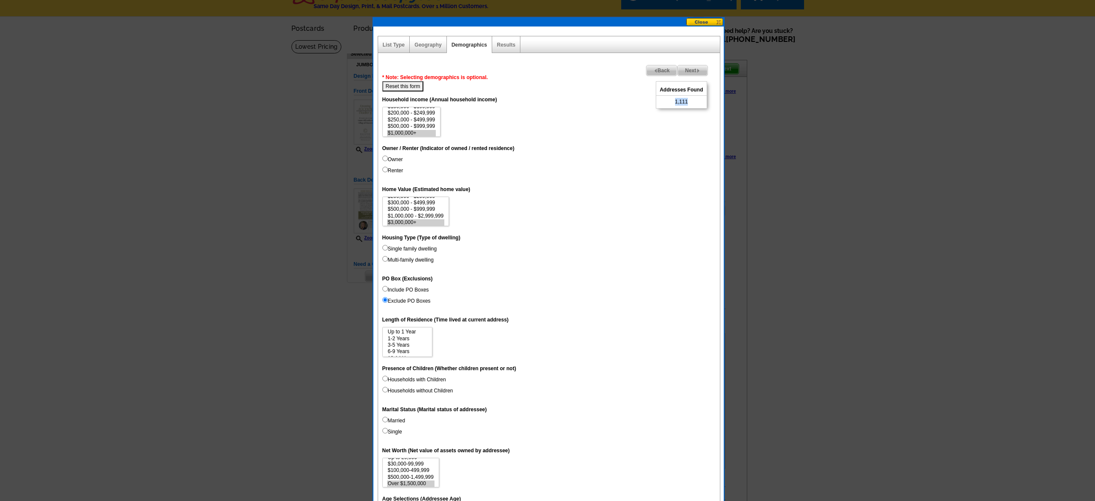
drag, startPoint x: 684, startPoint y: 101, endPoint x: 680, endPoint y: 101, distance: 4.3
click at [671, 101] on div "Addresses Found 1,111" at bounding box center [681, 94] width 51 height 27
click at [666, 70] on span "Back" at bounding box center [661, 70] width 31 height 10
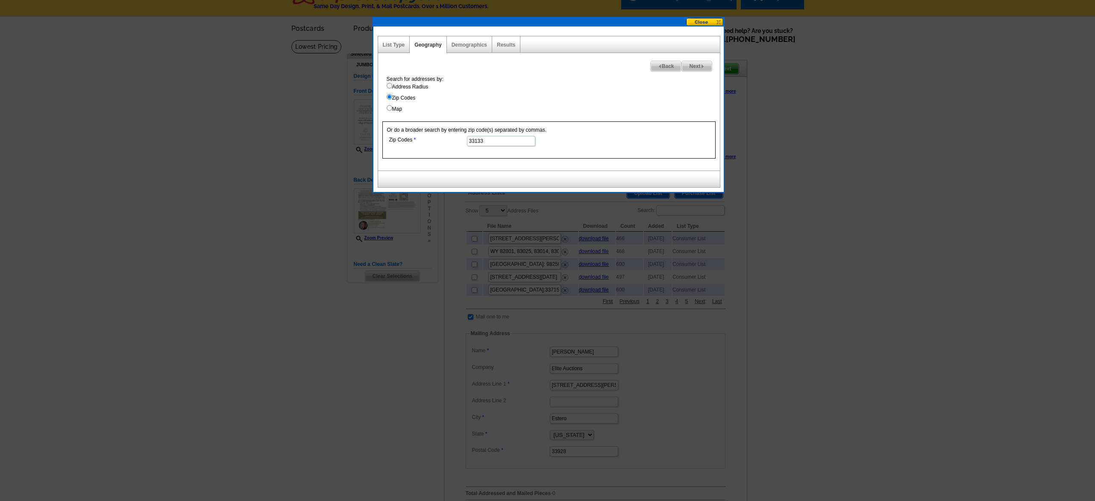
click at [498, 144] on input "33133" at bounding box center [501, 141] width 68 height 10
paste input "9"
type input "33139"
drag, startPoint x: 698, startPoint y: 65, endPoint x: 686, endPoint y: 73, distance: 14.1
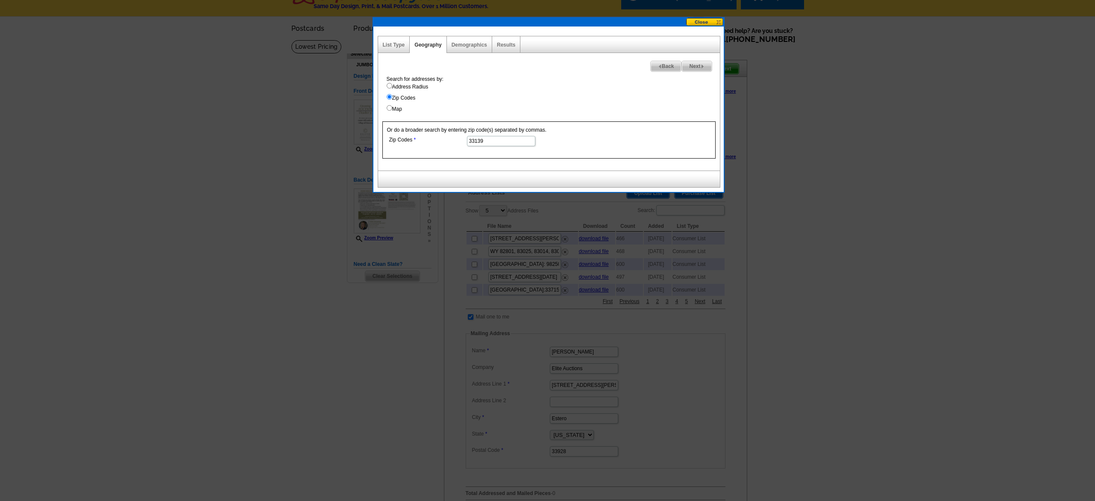
click at [698, 65] on span "Next" at bounding box center [696, 66] width 29 height 10
select select
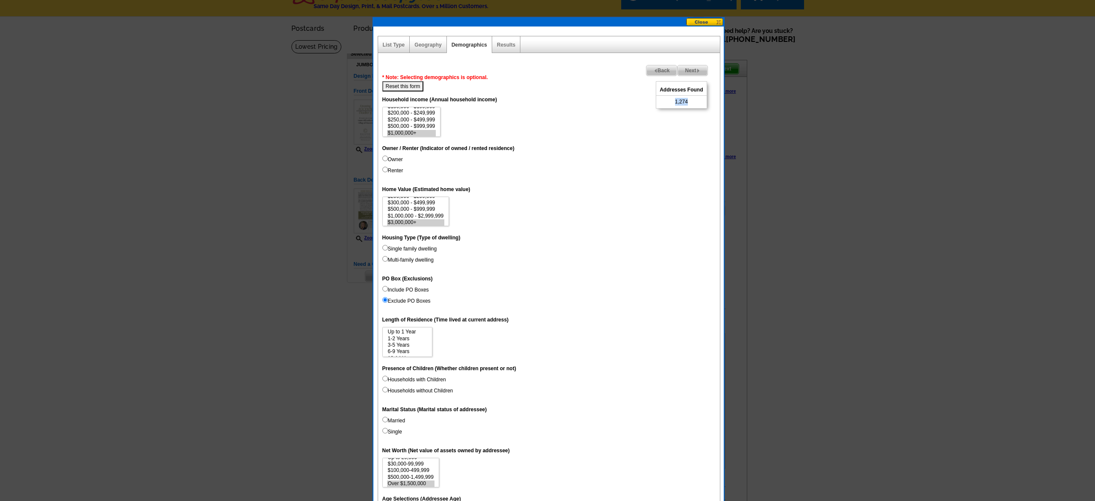
drag, startPoint x: 677, startPoint y: 102, endPoint x: 692, endPoint y: 101, distance: 14.1
click at [692, 101] on div "Addresses Found 1,274" at bounding box center [681, 94] width 51 height 27
click at [666, 70] on span "Back" at bounding box center [661, 70] width 31 height 10
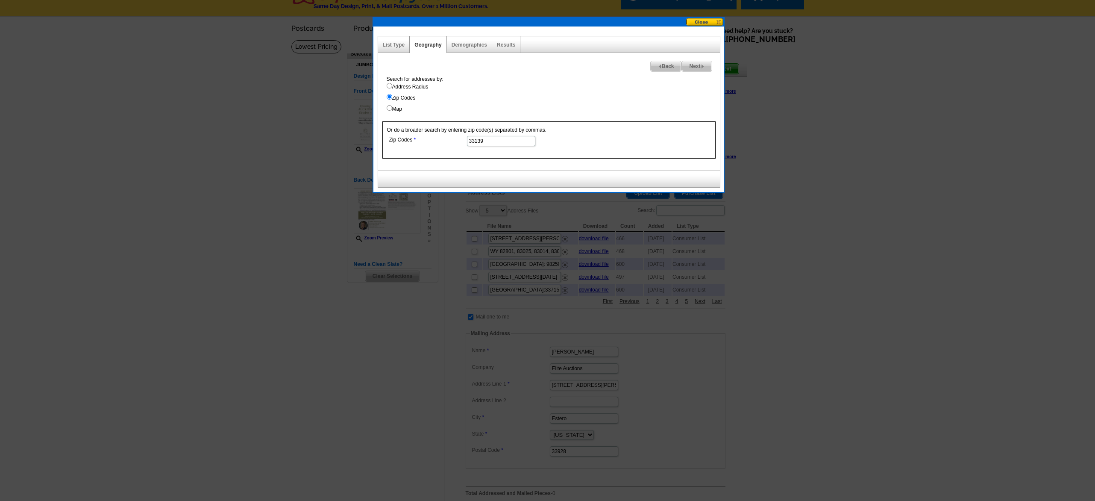
click at [485, 138] on input "33139" at bounding box center [501, 141] width 68 height 10
paste input "2"
type input "33129"
click at [695, 64] on span "Next" at bounding box center [696, 66] width 29 height 10
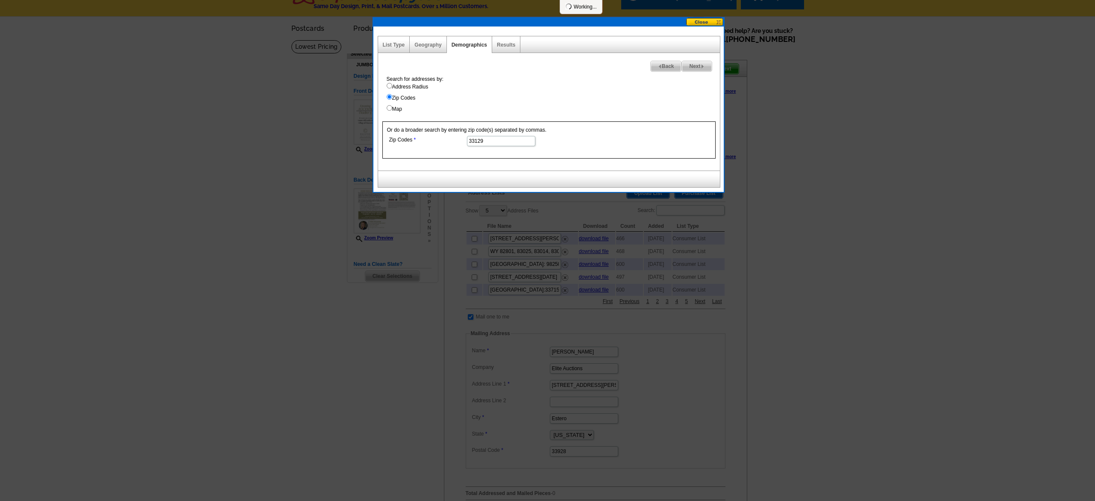
select select
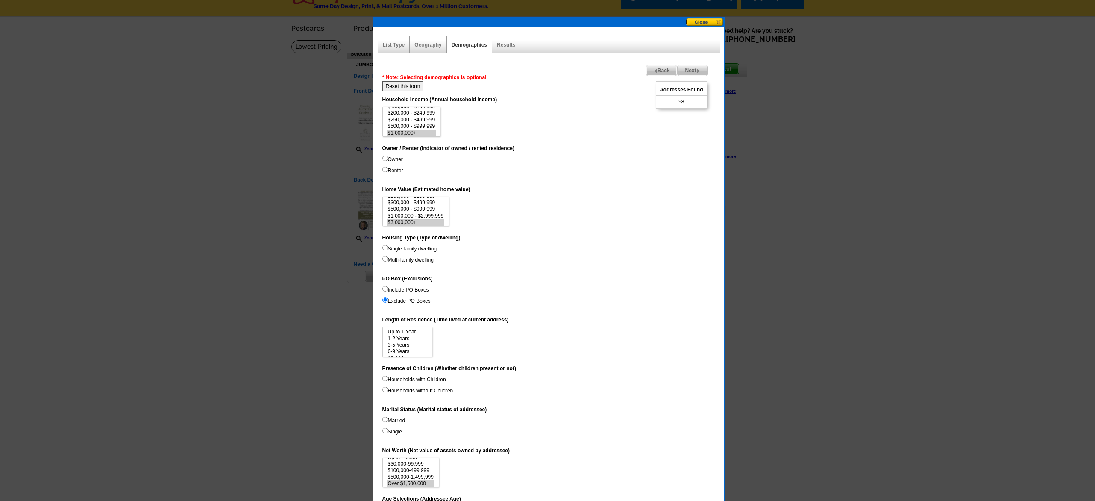
click at [681, 101] on span "98" at bounding box center [681, 102] width 6 height 8
click at [664, 70] on span "Back" at bounding box center [661, 70] width 31 height 10
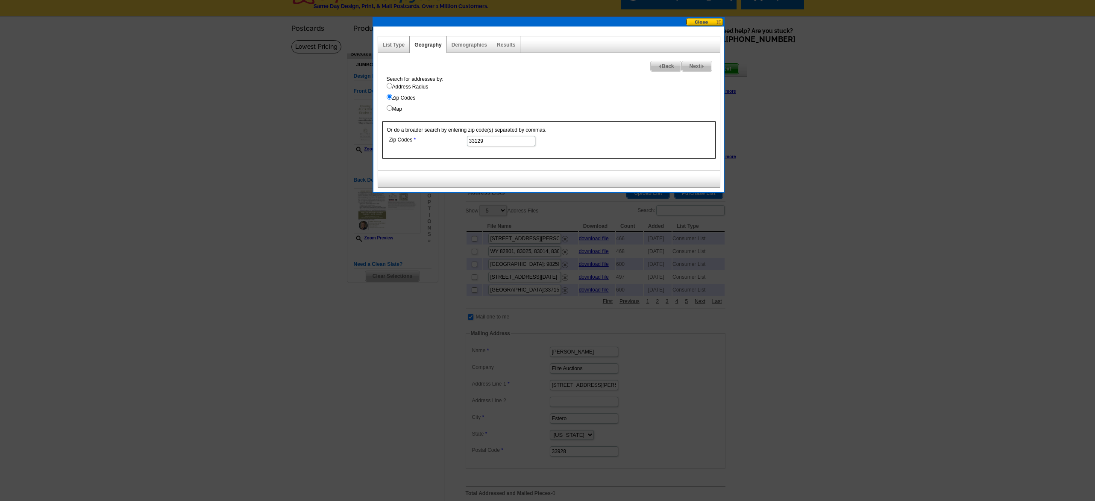
click at [490, 137] on input "33129" at bounding box center [501, 141] width 68 height 10
paste input "40"
type input "33140"
click at [701, 65] on img at bounding box center [703, 67] width 4 height 4
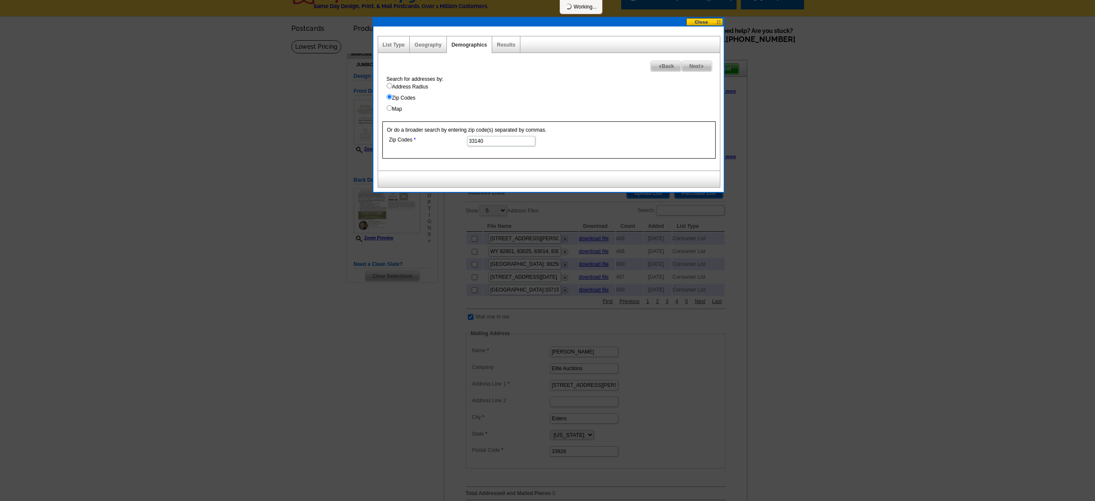
select select
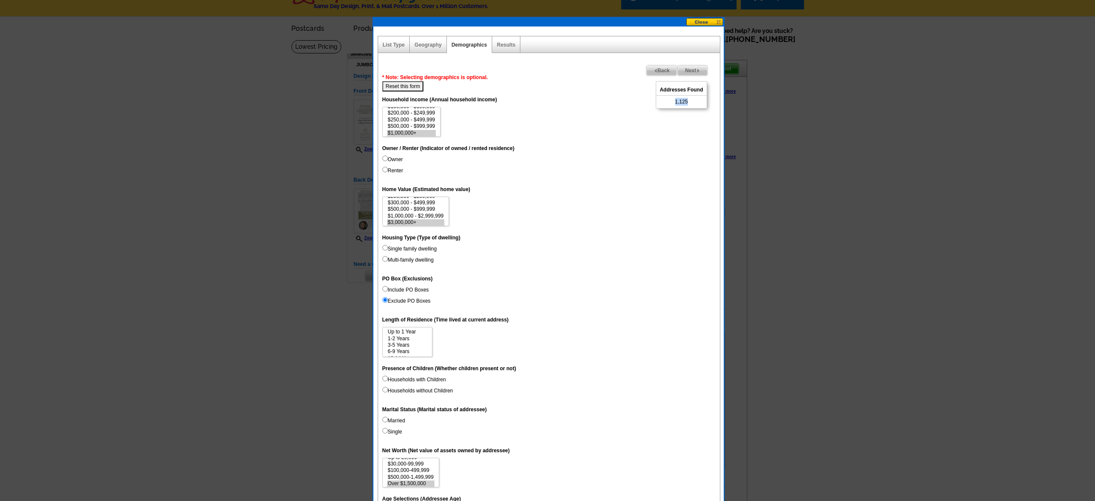
drag, startPoint x: 675, startPoint y: 102, endPoint x: 695, endPoint y: 101, distance: 20.9
click at [696, 101] on div "Addresses Found 1,125" at bounding box center [681, 94] width 51 height 27
click at [656, 72] on span "Back" at bounding box center [661, 70] width 31 height 10
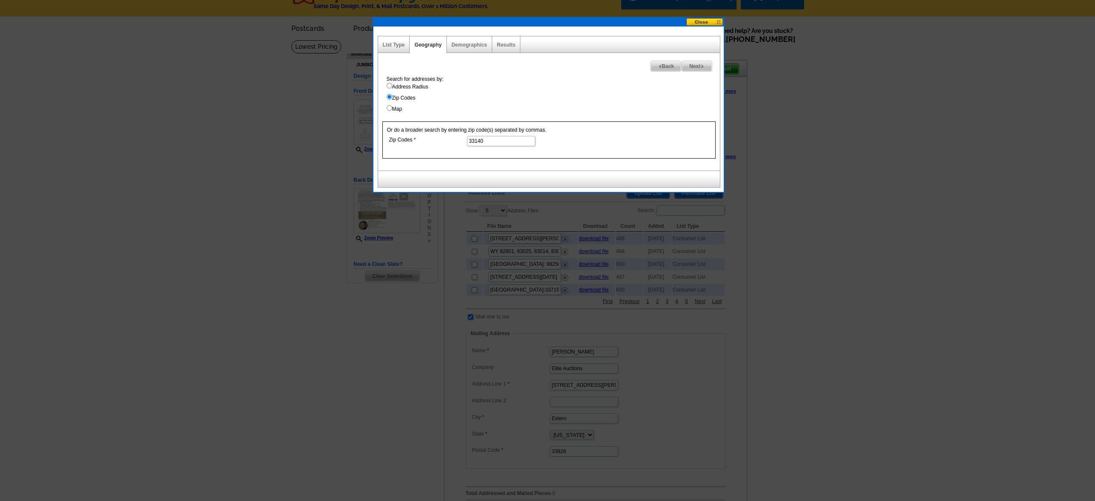
click at [486, 142] on input "33140" at bounding box center [501, 141] width 68 height 10
paste input "3"
type input "33143"
click at [689, 64] on span "Next" at bounding box center [696, 66] width 29 height 10
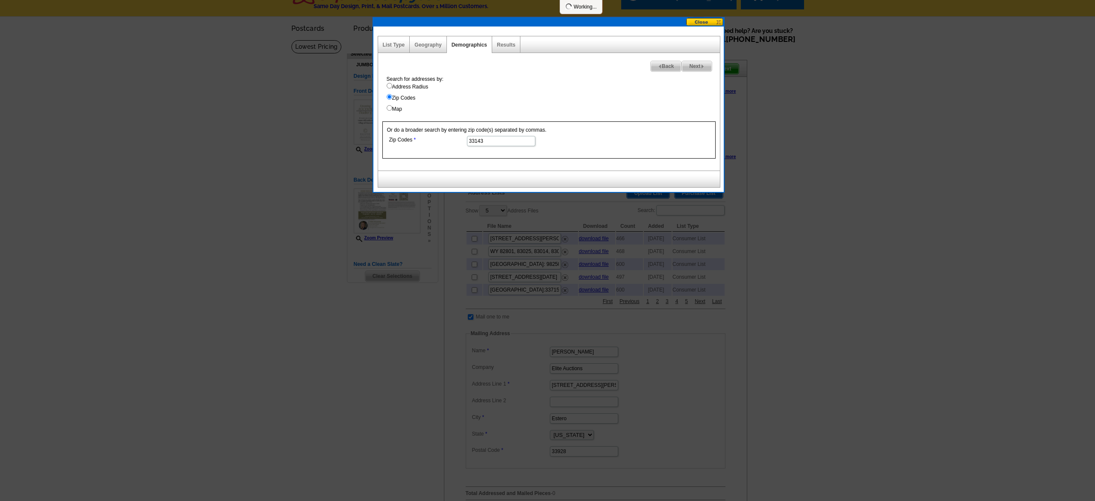
select select
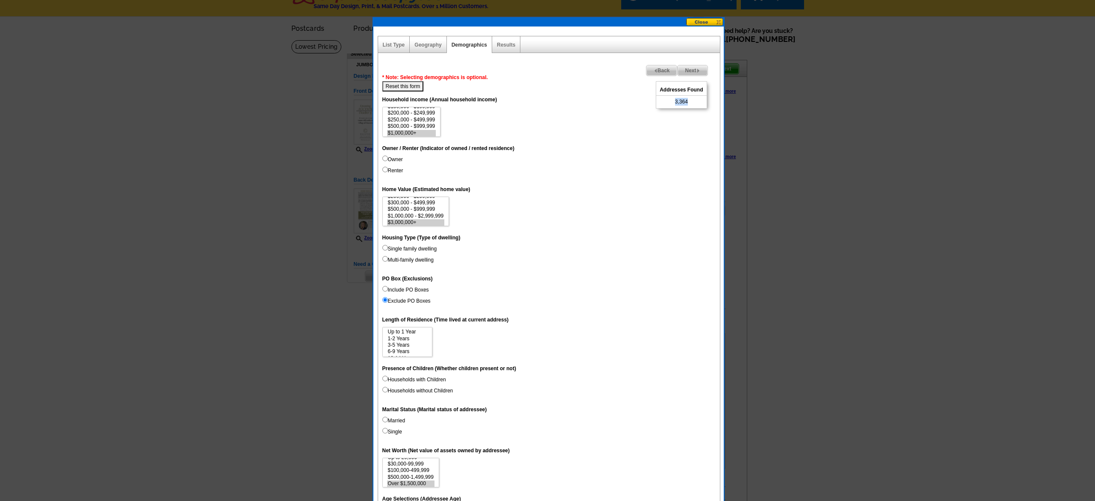
drag, startPoint x: 676, startPoint y: 102, endPoint x: 683, endPoint y: 101, distance: 7.4
click at [694, 100] on div "Addresses Found 3,364" at bounding box center [681, 94] width 51 height 27
click at [659, 69] on span "Back" at bounding box center [661, 70] width 31 height 10
